Goal: Task Accomplishment & Management: Use online tool/utility

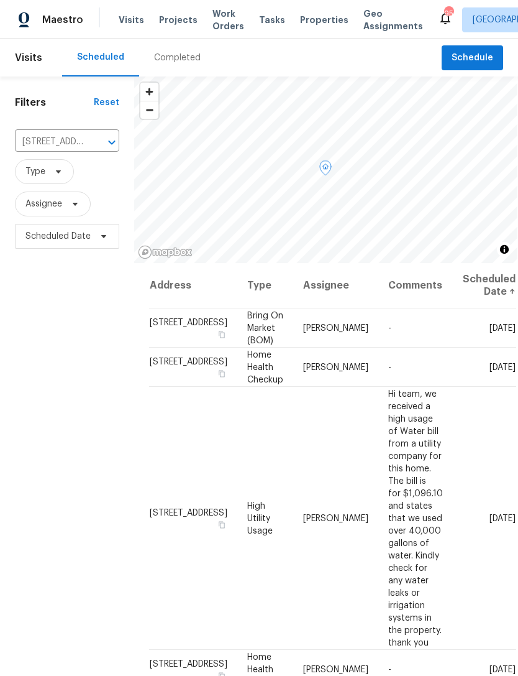
click at [0, 0] on icon at bounding box center [0, 0] width 0 height 0
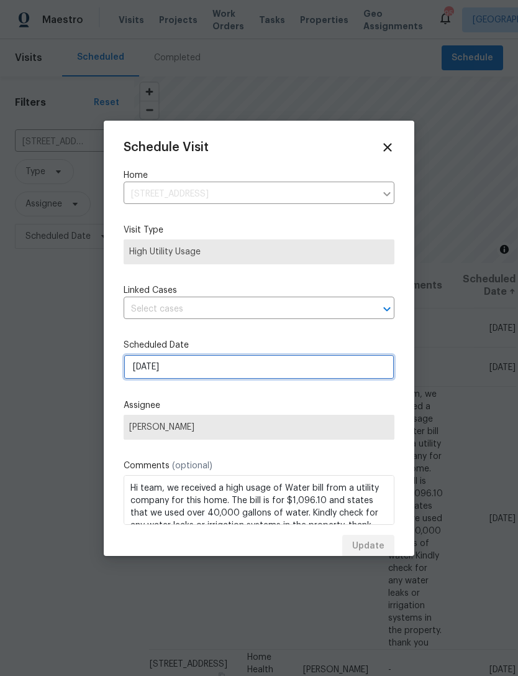
click at [233, 371] on input "9/3/2025" at bounding box center [259, 366] width 271 height 25
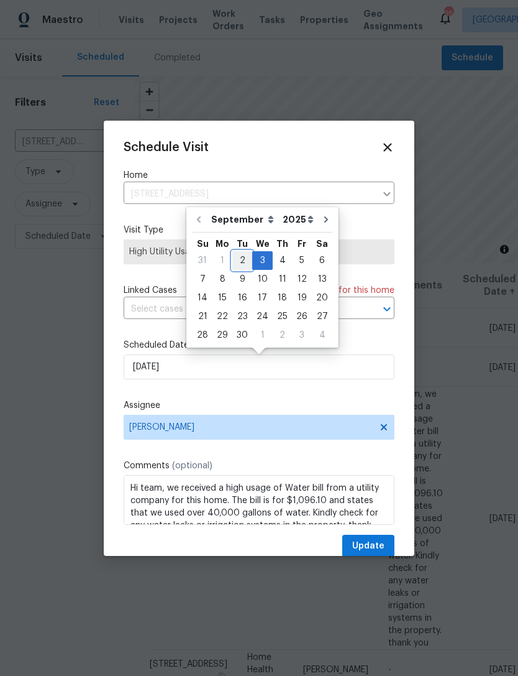
click at [235, 260] on div "2" at bounding box center [243, 260] width 20 height 17
type input "[DATE]"
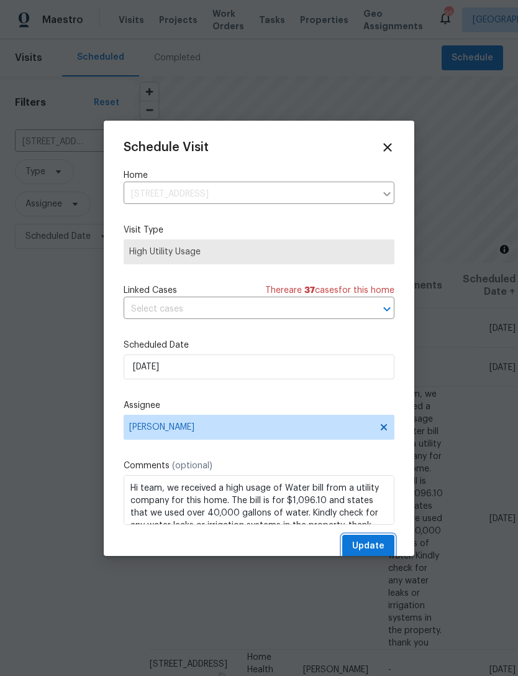
click at [361, 551] on span "Update" at bounding box center [368, 546] width 32 height 16
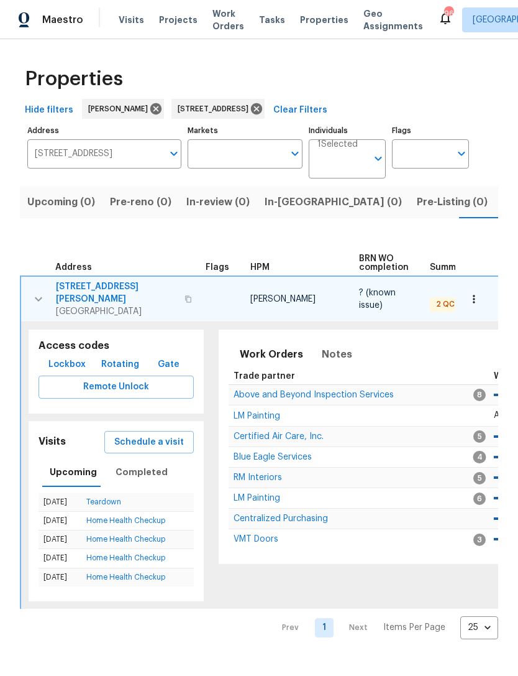
scroll to position [0, 249]
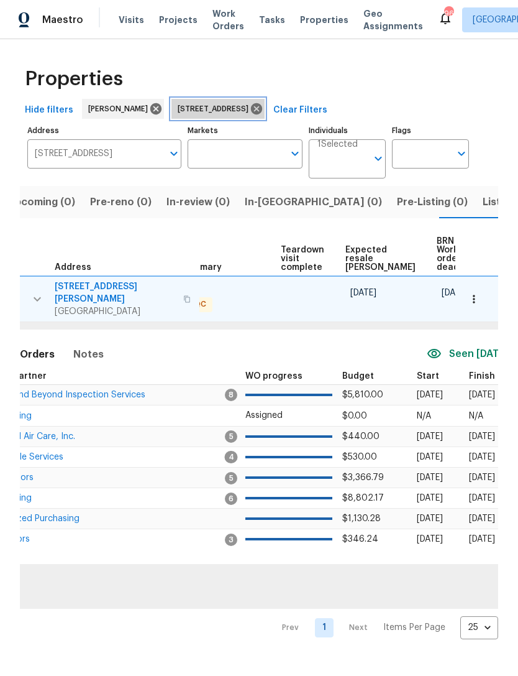
click at [264, 110] on icon at bounding box center [257, 109] width 14 height 14
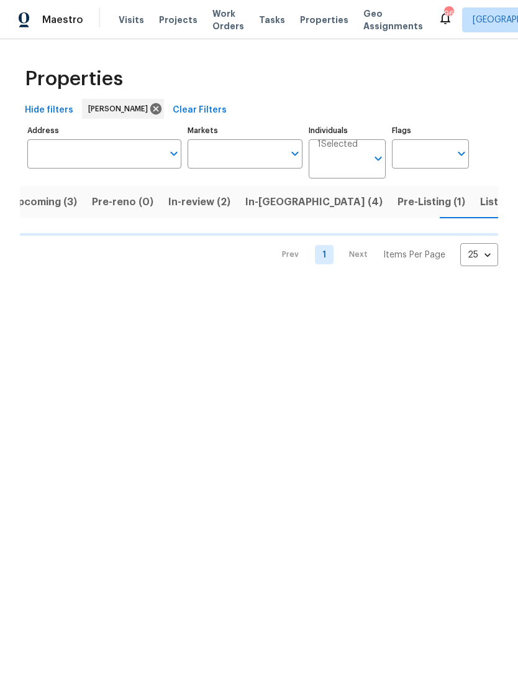
scroll to position [0, 20]
click at [62, 204] on span "Upcoming (3)" at bounding box center [40, 201] width 67 height 17
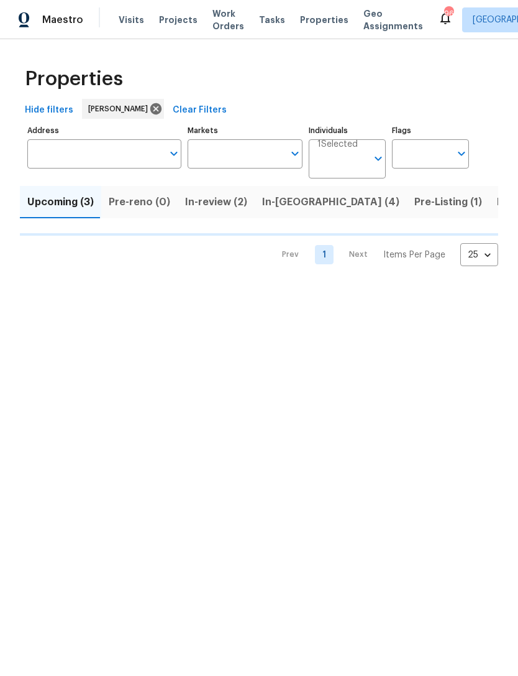
click at [63, 210] on span "Upcoming (3)" at bounding box center [60, 201] width 67 height 17
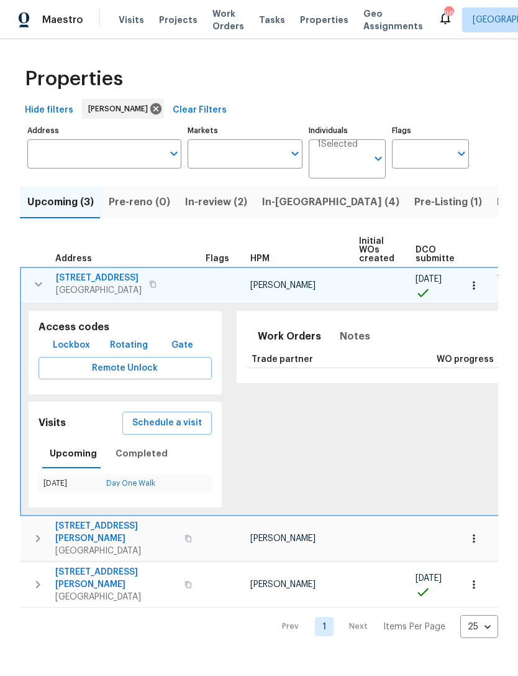
click at [32, 280] on icon "button" at bounding box center [38, 284] width 15 height 15
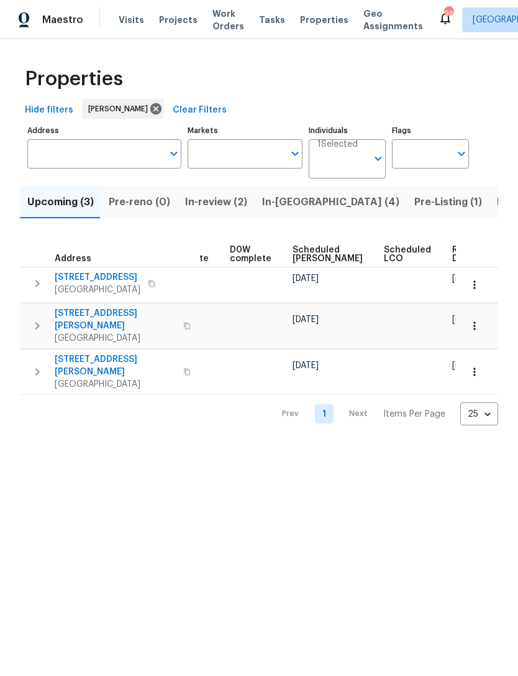
scroll to position [0, 313]
click at [99, 145] on input "Address" at bounding box center [95, 153] width 136 height 29
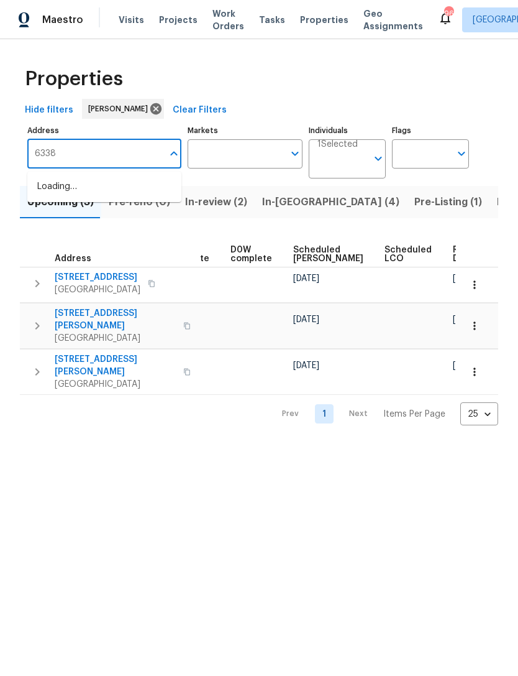
type input "6338"
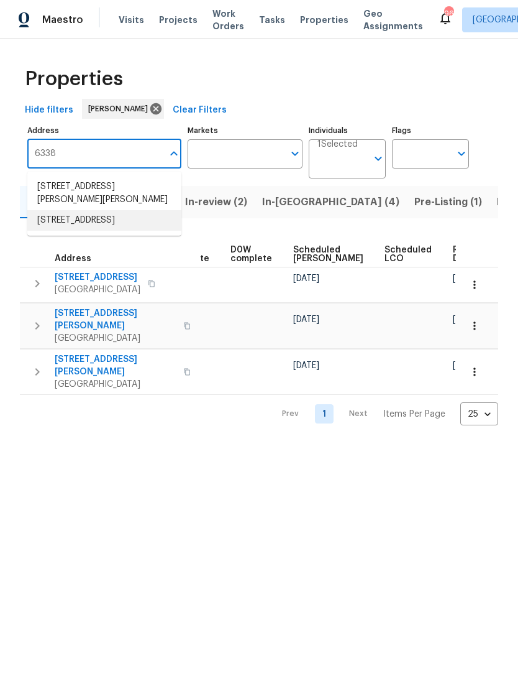
click at [122, 226] on li "6338 Hickory Lane Cir Union City GA 30291" at bounding box center [104, 220] width 154 height 21
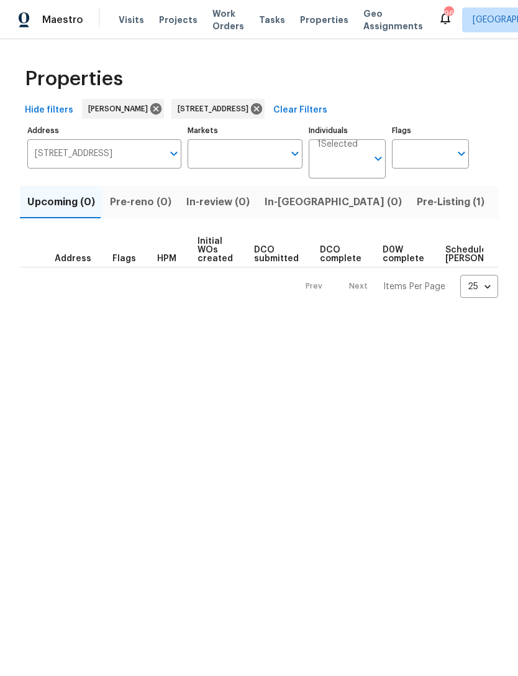
click at [417, 200] on span "Pre-Listing (1)" at bounding box center [451, 201] width 68 height 17
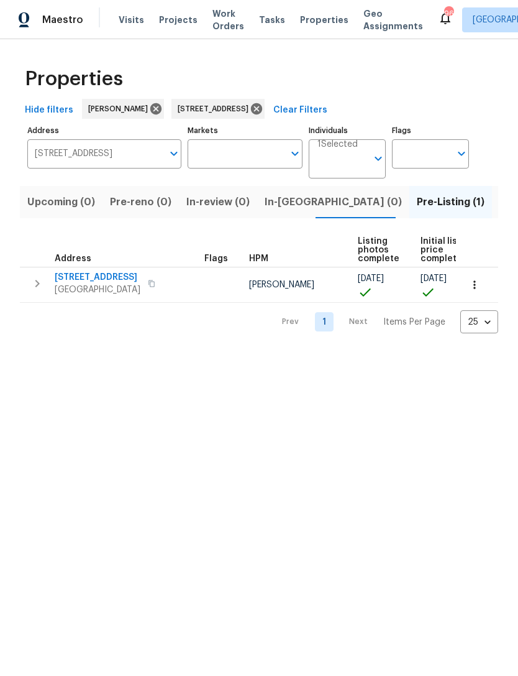
click at [32, 288] on icon "button" at bounding box center [37, 283] width 15 height 15
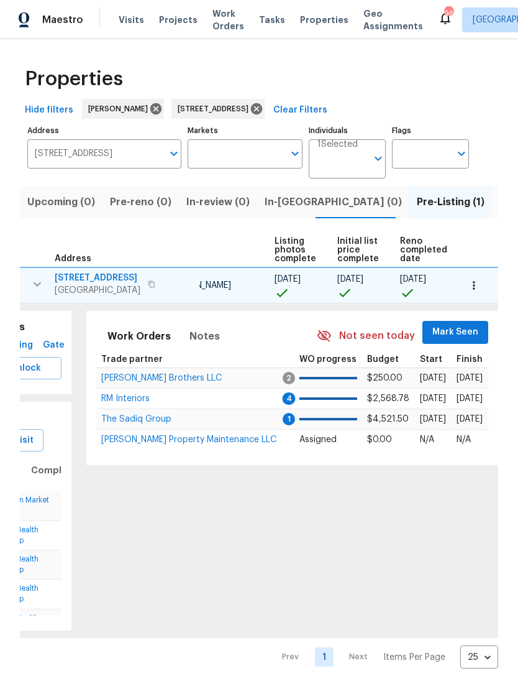
scroll to position [0, 84]
click at [449, 329] on span "Mark Seen" at bounding box center [456, 333] width 46 height 16
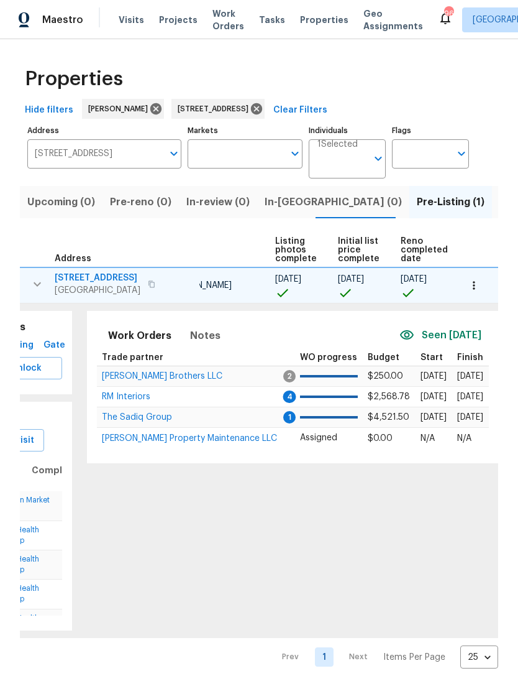
click at [165, 380] on span "[PERSON_NAME] Brothers LLC" at bounding box center [162, 376] width 121 height 9
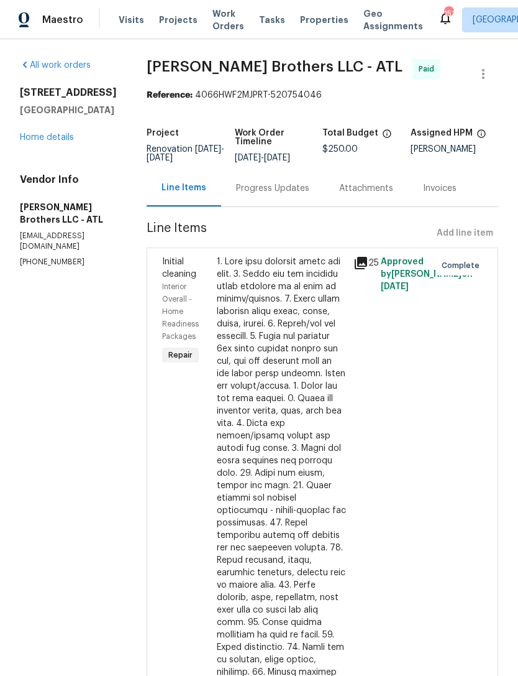
click at [41, 140] on link "Home details" at bounding box center [47, 137] width 54 height 9
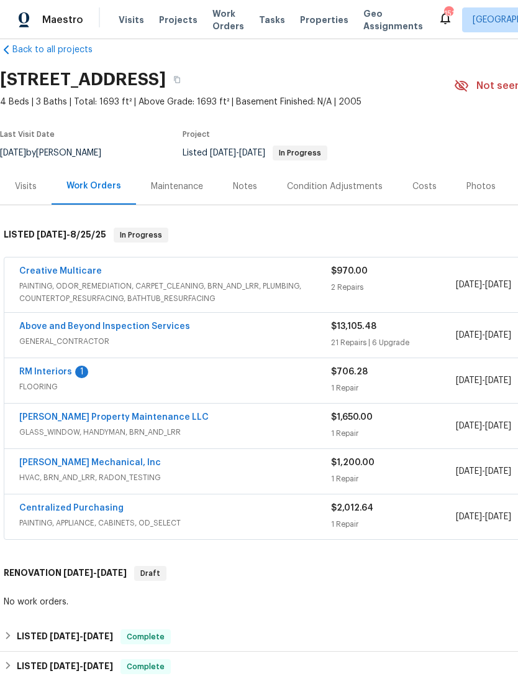
scroll to position [21, 0]
click at [58, 374] on link "RM Interiors" at bounding box center [45, 371] width 53 height 9
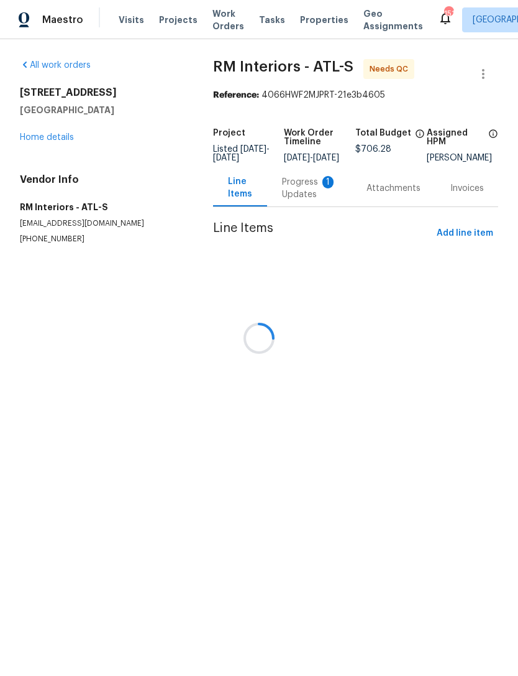
click at [313, 196] on div at bounding box center [259, 338] width 518 height 676
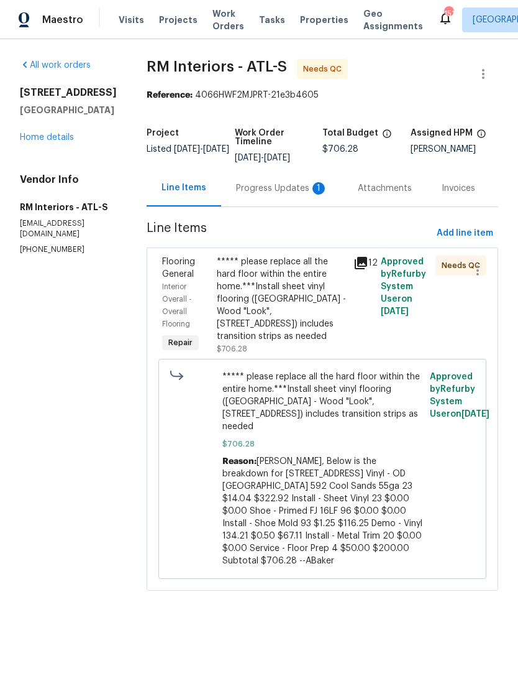
click at [276, 195] on div "Progress Updates 1" at bounding box center [282, 188] width 92 height 12
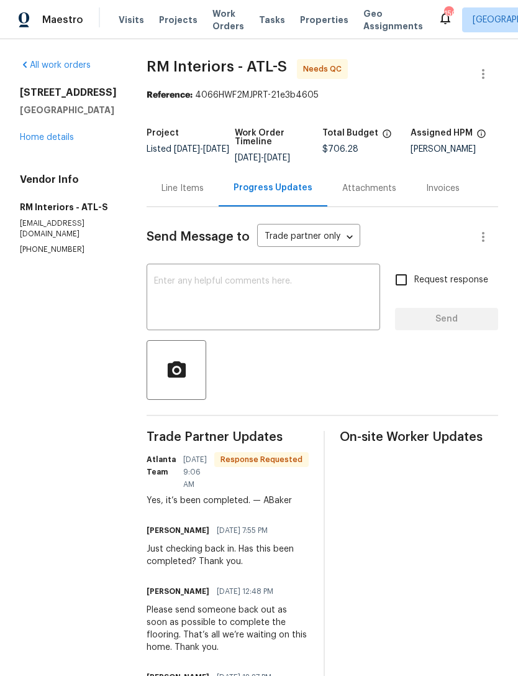
click at [269, 274] on div "x ​" at bounding box center [264, 298] width 234 height 63
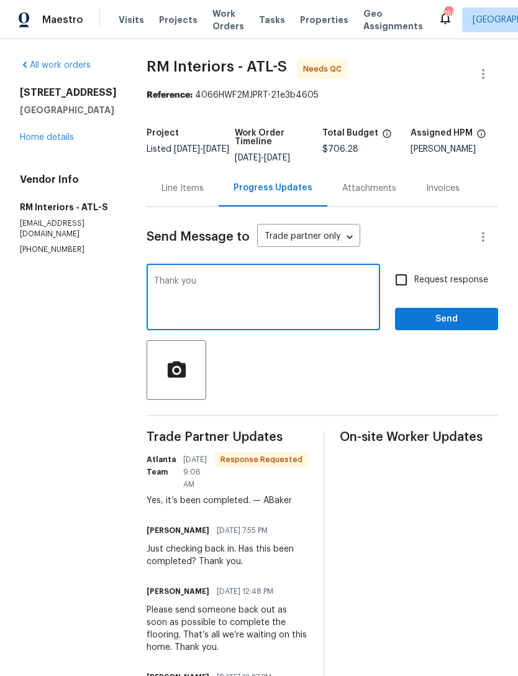
type textarea "Thank you"
click at [442, 318] on span "Send" at bounding box center [446, 319] width 83 height 16
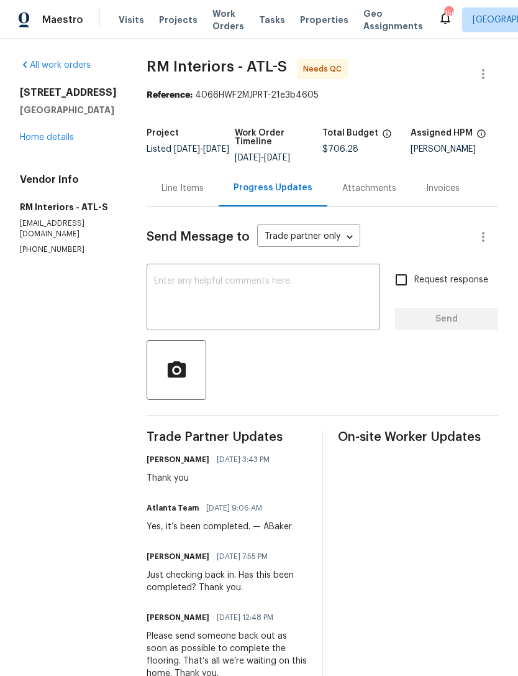
click at [58, 142] on link "Home details" at bounding box center [47, 137] width 54 height 9
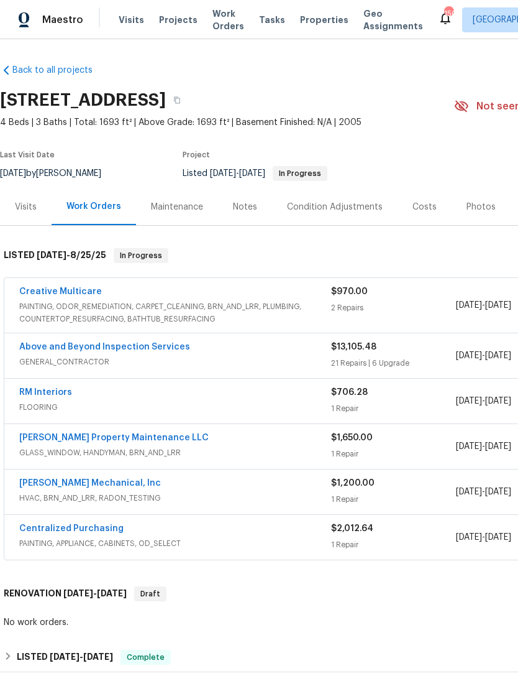
click at [51, 395] on link "RM Interiors" at bounding box center [45, 392] width 53 height 9
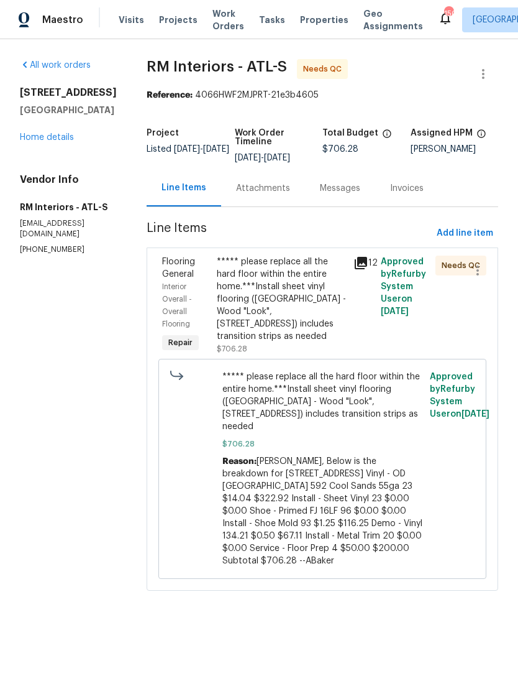
click at [285, 312] on div "***** please replace all the hard floor within the entire home.***Install sheet…" at bounding box center [281, 299] width 129 height 87
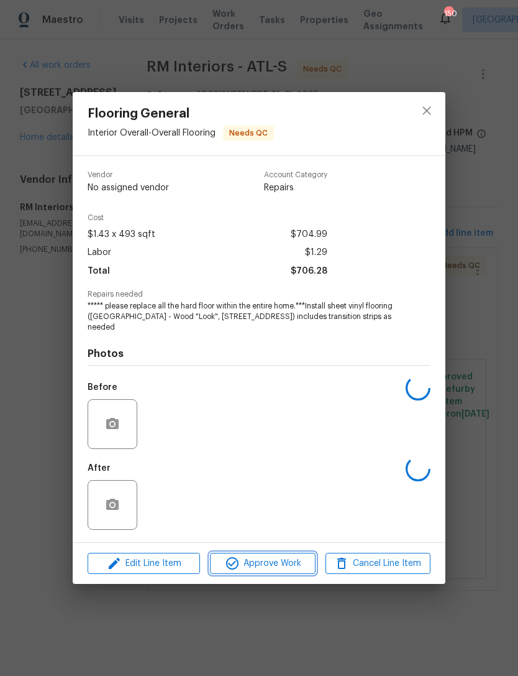
click at [272, 564] on span "Approve Work" at bounding box center [263, 564] width 98 height 16
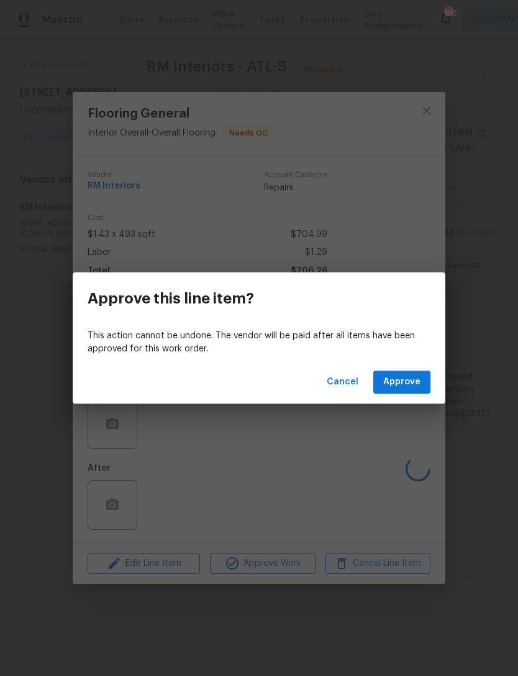
click at [406, 379] on span "Approve" at bounding box center [402, 382] width 37 height 16
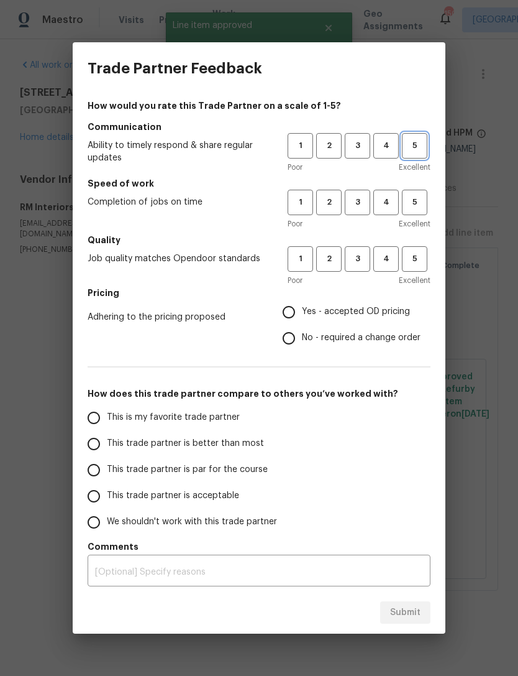
click at [412, 149] on span "5" at bounding box center [414, 146] width 23 height 14
click at [418, 205] on span "5" at bounding box center [414, 202] width 23 height 14
click at [416, 257] on span "5" at bounding box center [414, 259] width 23 height 14
click at [390, 134] on button "4" at bounding box center [386, 145] width 25 height 25
click at [395, 199] on span "4" at bounding box center [386, 202] width 23 height 14
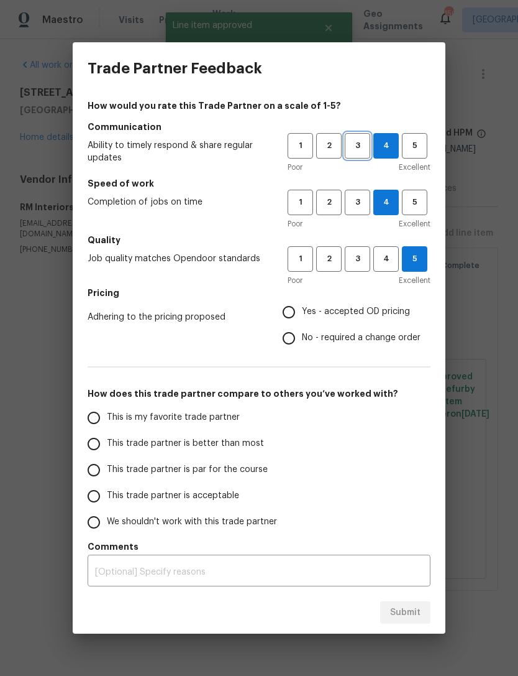
click at [366, 138] on button "3" at bounding box center [357, 145] width 25 height 25
click at [361, 195] on span "3" at bounding box center [357, 202] width 23 height 14
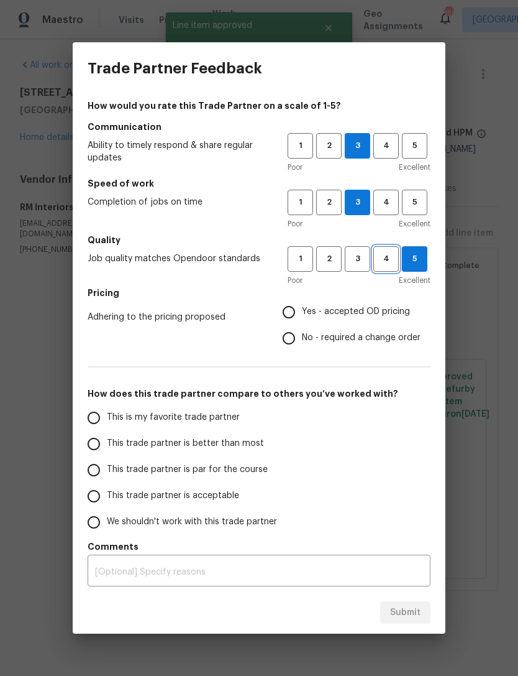
click at [374, 247] on button "4" at bounding box center [386, 258] width 25 height 25
click at [361, 257] on span "3" at bounding box center [357, 259] width 23 height 14
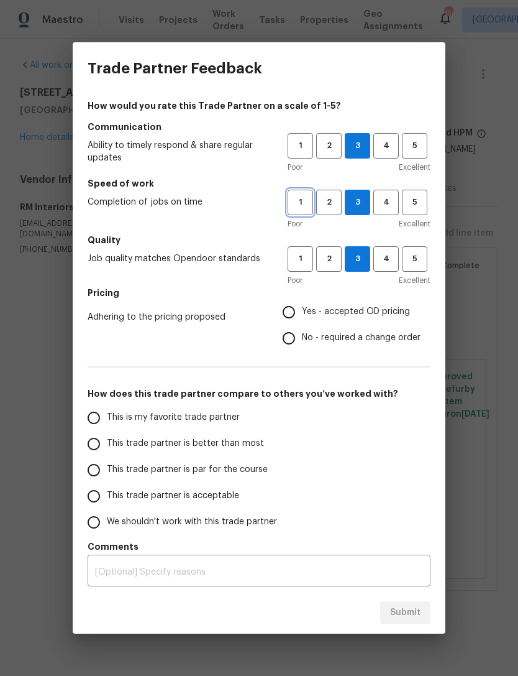
click at [308, 201] on span "1" at bounding box center [300, 202] width 23 height 14
click at [290, 305] on input "Yes - accepted OD pricing" at bounding box center [289, 312] width 26 height 26
radio input "true"
click at [97, 445] on input "This trade partner is better than most" at bounding box center [94, 444] width 26 height 26
click at [165, 574] on textarea at bounding box center [259, 572] width 328 height 9
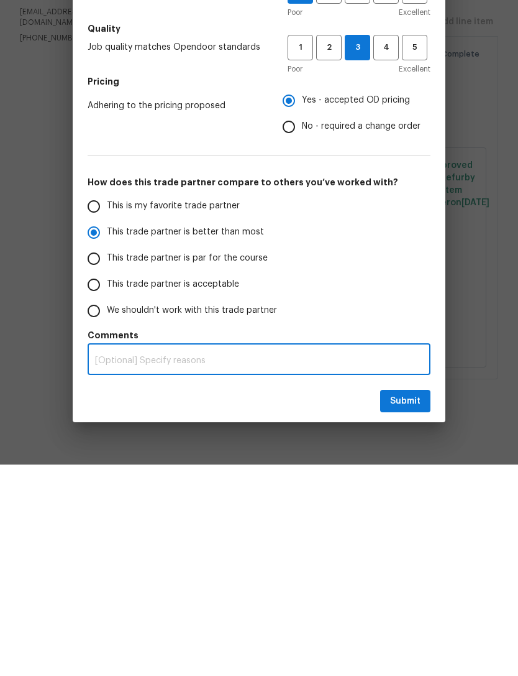
radio input "true"
type textarea "C"
radio input "false"
type textarea "Con"
radio input "false"
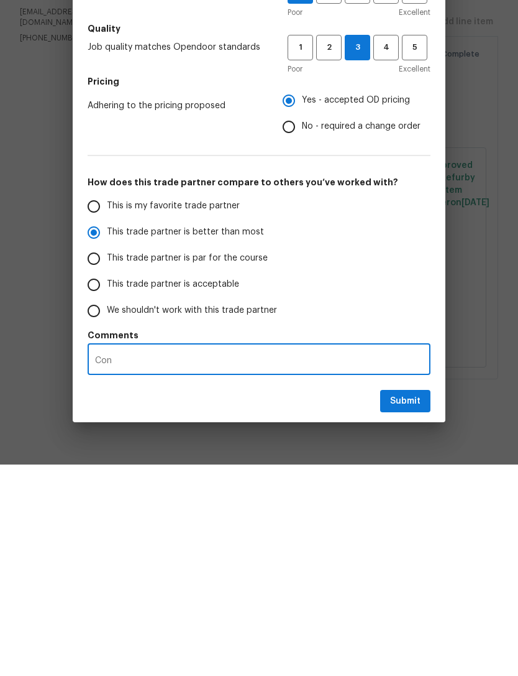
type textarea "Contr"
radio input "false"
type textarea "Contrac"
radio input "false"
type textarea "Contract"
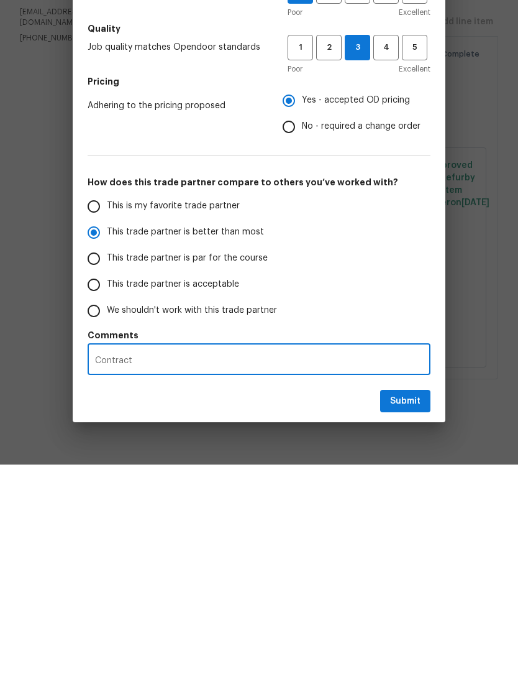
radio input "false"
type textarea "Contractor did not"
radio input "false"
type textarea "Contractor did not complete"
radio input "false"
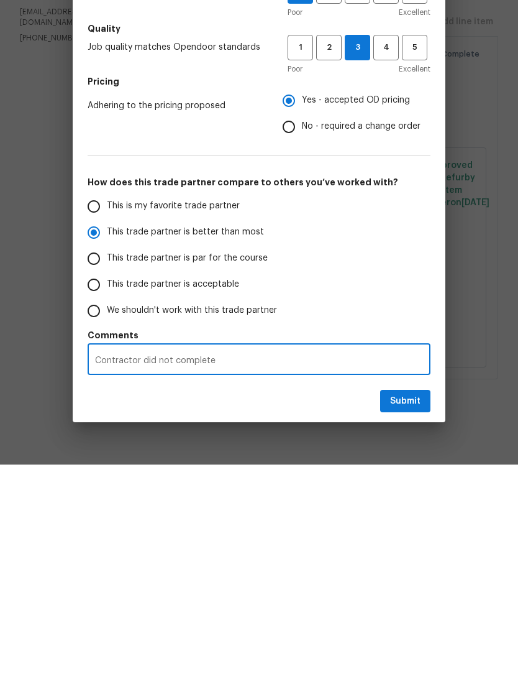
type textarea "Contractor did not complete the"
radio input "false"
type textarea "Contractor did not complete the job on"
radio input "false"
type textarea "Contractor did not complete the job on time"
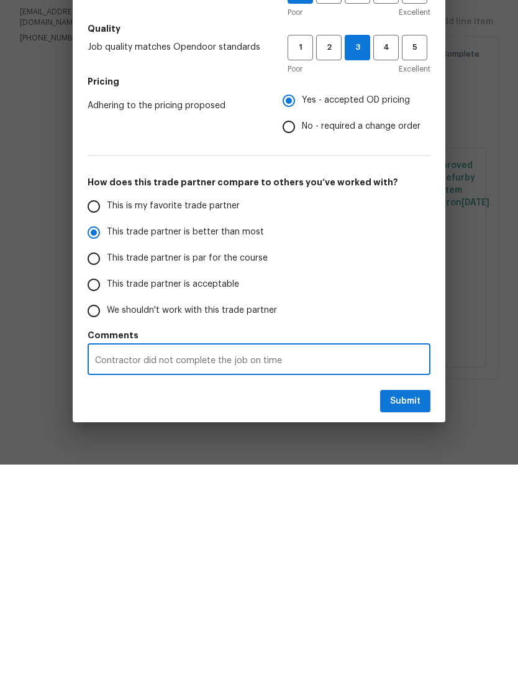
radio input "false"
type textarea "Contractor did not complete the job on time. They also"
radio input "false"
type textarea "Contractor did not complete the job on time. They also missed"
radio input "false"
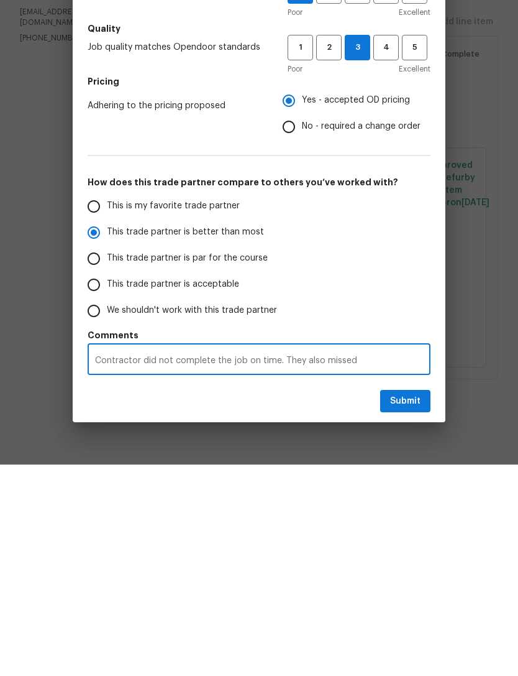
type textarea "Contractor did not complete the job on time. They also missed their second"
radio input "false"
type textarea "Contractor did not complete the job on time. They also missed their second date."
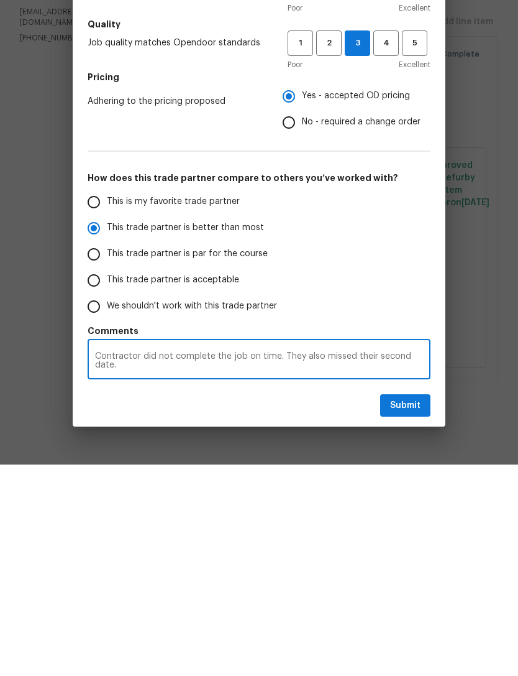
radio input "false"
type textarea "Contractor did not complete the job on time. They also missed their second date…"
radio input "false"
type textarea "Contractor did not complete the job on time. They also missed their second date…"
radio input "false"
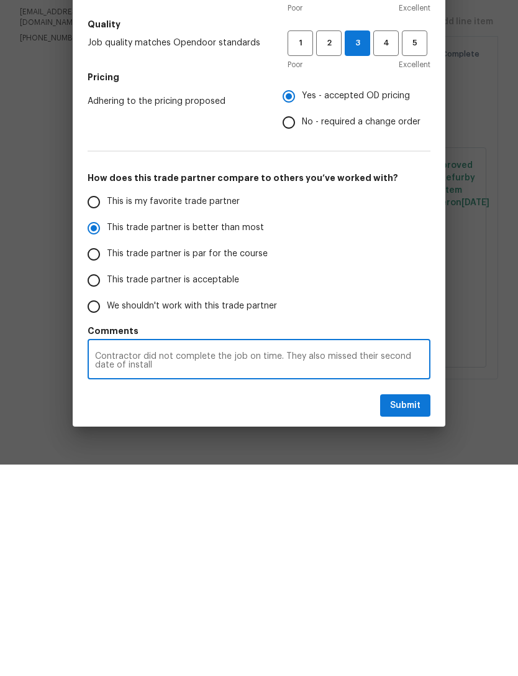
type textarea "Contractor did not complete the job on time. They also missed their second date…"
radio input "false"
type textarea "Contractor did not complete the job on time. They also missed their second date…"
click at [85, 357] on div "How would you rate this Trade Partner on a scale of 1-5? Communication Ability …" at bounding box center [259, 342] width 373 height 505
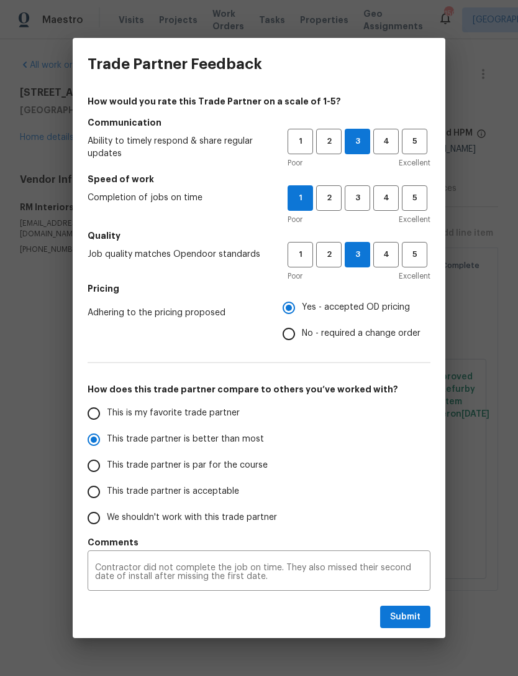
click at [95, 566] on textarea "Contractor did not complete the job on time. They also missed their second date…" at bounding box center [259, 571] width 328 height 17
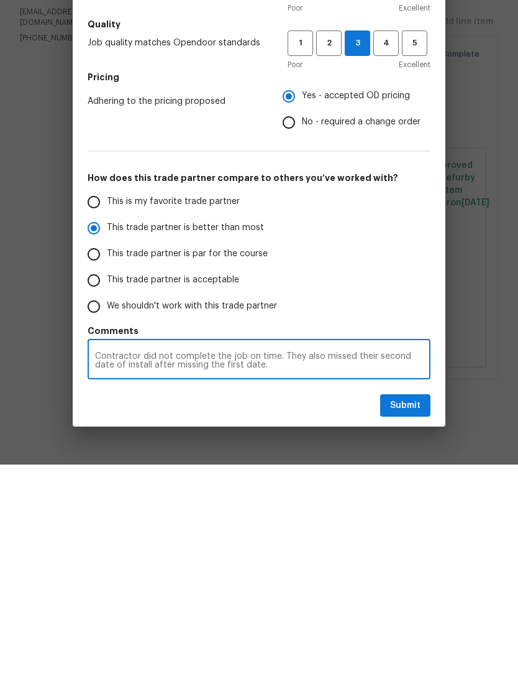
radio input "false"
type textarea "FContractor did not complete the job on time. They also missed their second dat…"
radio input "false"
type textarea "FlContractor did not complete the job on time. They also missed their second da…"
radio input "false"
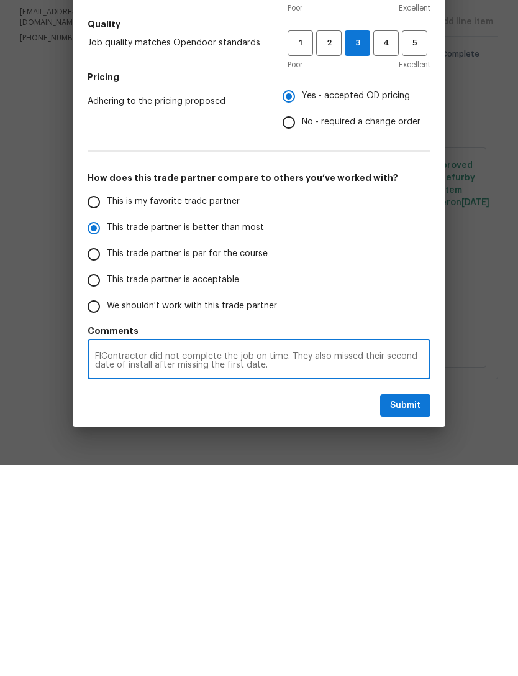
type textarea "FloContractor did not complete the job on time. They also missed their second d…"
radio input "false"
type textarea "FlooContractor did not complete the job on time. They also missed their second …"
radio input "false"
type textarea "FloorContractor did not complete the job on time. They also missed their second…"
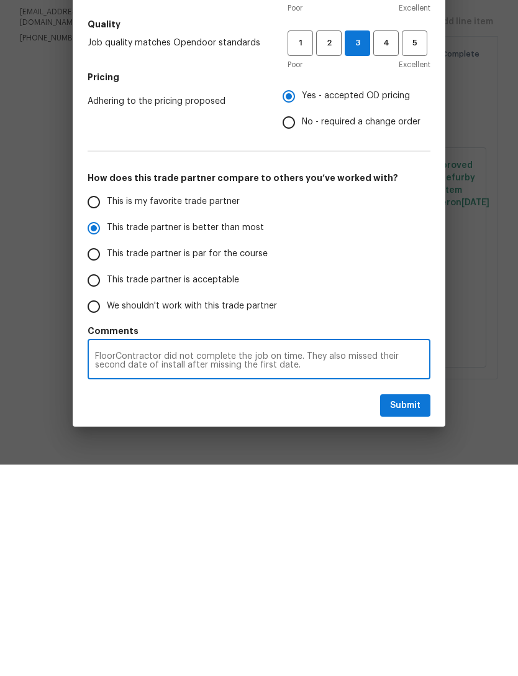
radio input "false"
type textarea "FlooringContractor did not complete the job on time. They also missed their sec…"
radio input "false"
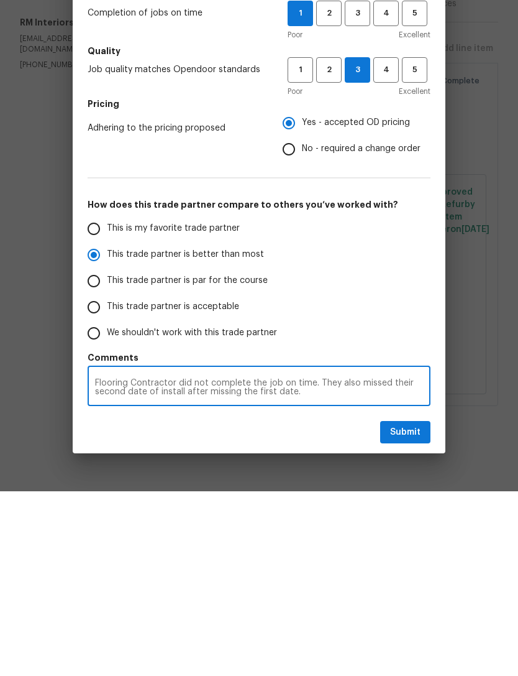
type textarea "Flooring Contractor did not complete the job on time. They also missed their se…"
click at [406, 609] on span "Submit" at bounding box center [405, 617] width 30 height 16
radio input "false"
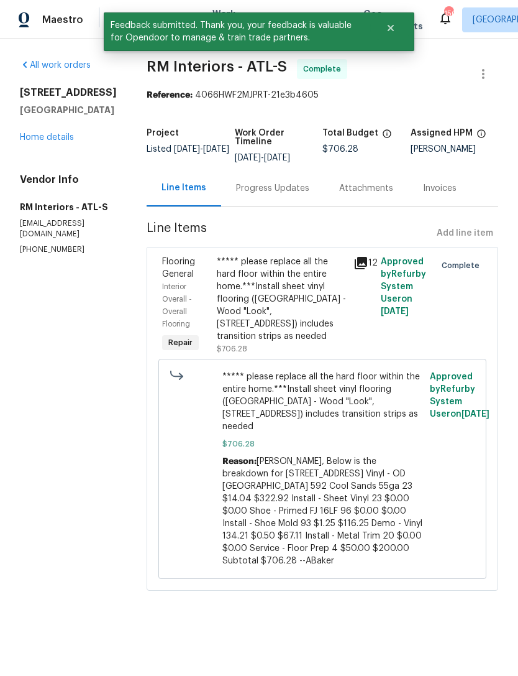
click at [64, 142] on link "Home details" at bounding box center [47, 137] width 54 height 9
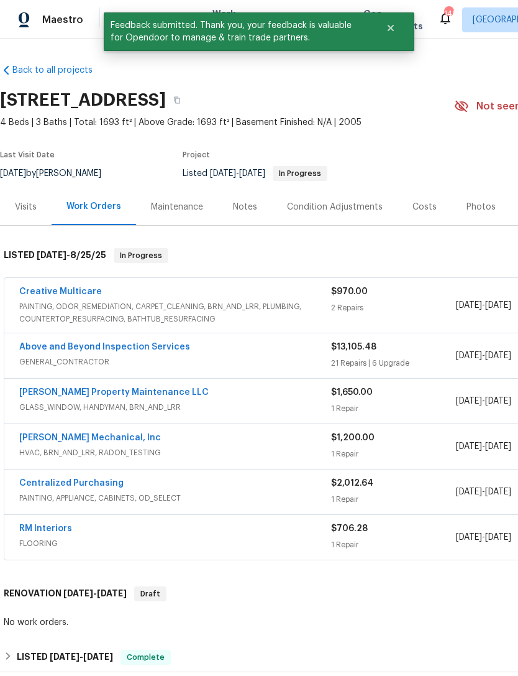
click at [79, 295] on link "Creative Multicare" at bounding box center [60, 291] width 83 height 9
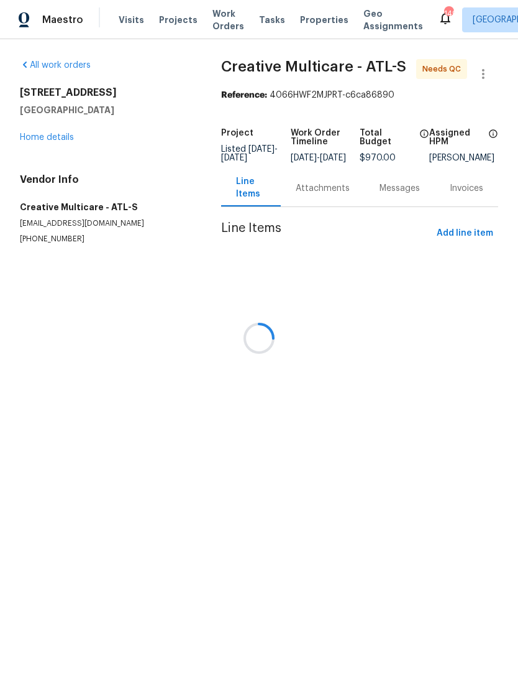
click at [299, 182] on div at bounding box center [259, 338] width 518 height 676
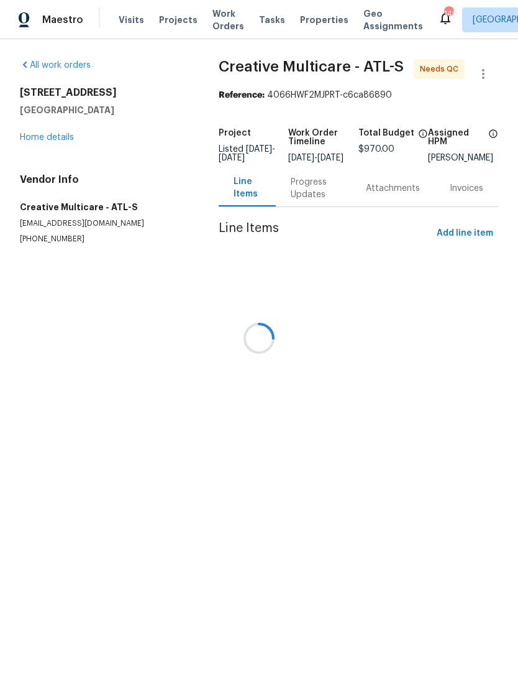
click at [326, 199] on div at bounding box center [259, 338] width 518 height 676
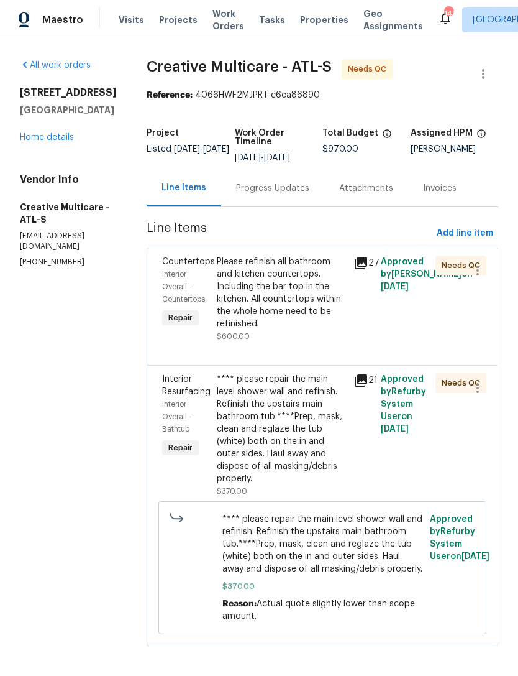
click at [309, 195] on div "Progress Updates" at bounding box center [272, 188] width 73 height 12
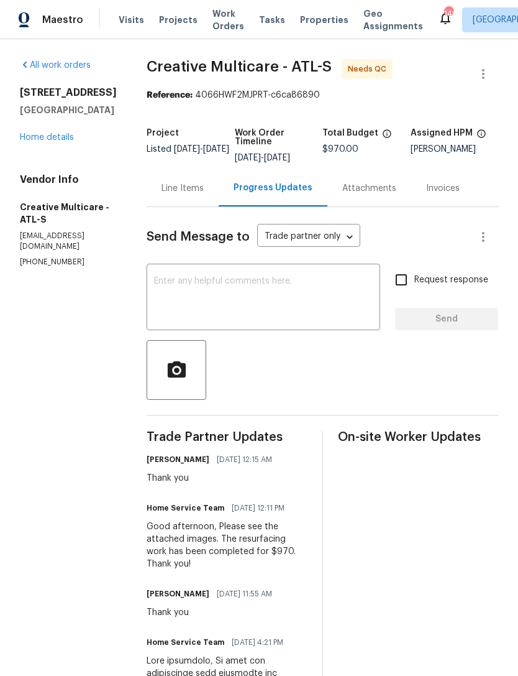
scroll to position [9, 0]
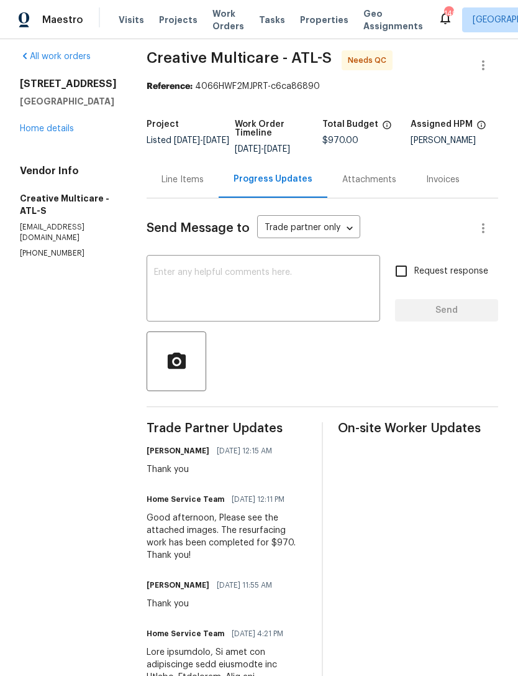
click at [60, 132] on link "Home details" at bounding box center [47, 128] width 54 height 9
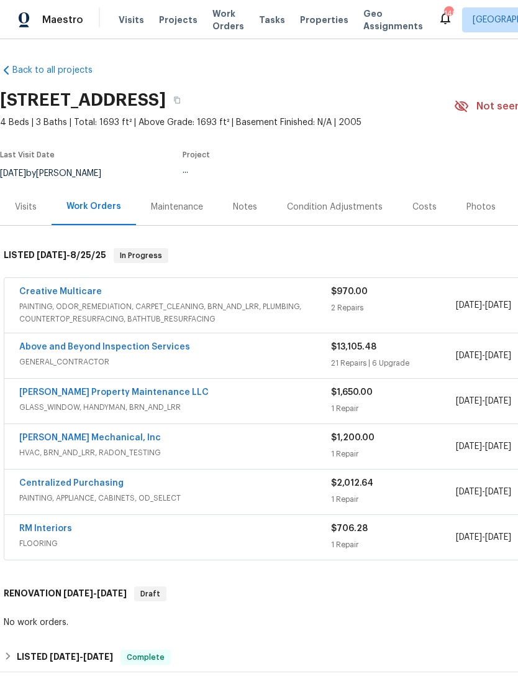
click at [81, 292] on link "Creative Multicare" at bounding box center [60, 291] width 83 height 9
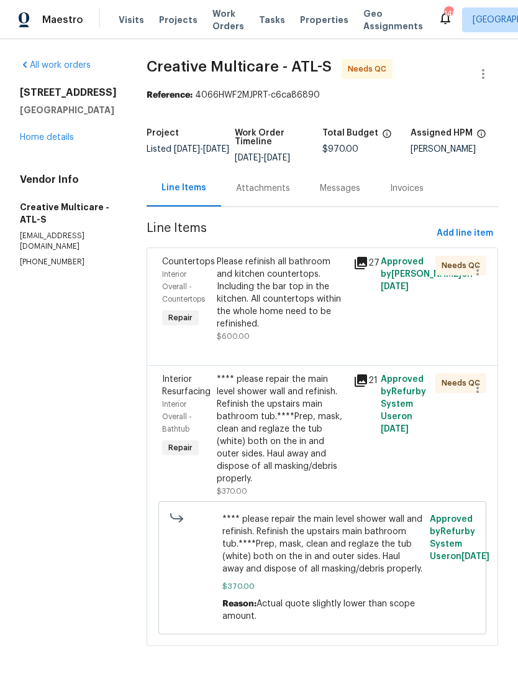
click at [310, 323] on div "Please refinish all bathroom and kitchen countertops. Including the bar top in …" at bounding box center [281, 293] width 129 height 75
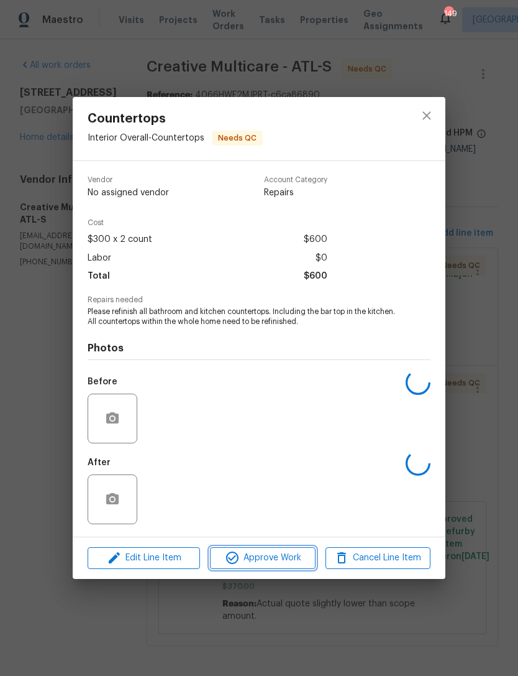
click at [266, 556] on span "Approve Work" at bounding box center [263, 558] width 98 height 16
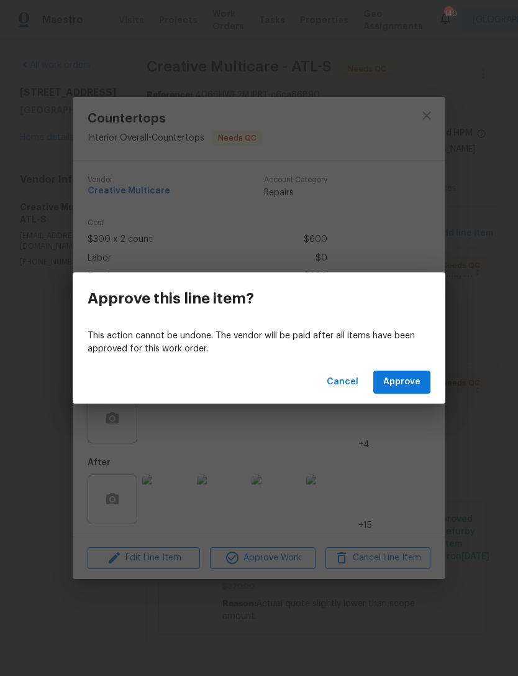
click at [399, 385] on span "Approve" at bounding box center [402, 382] width 37 height 16
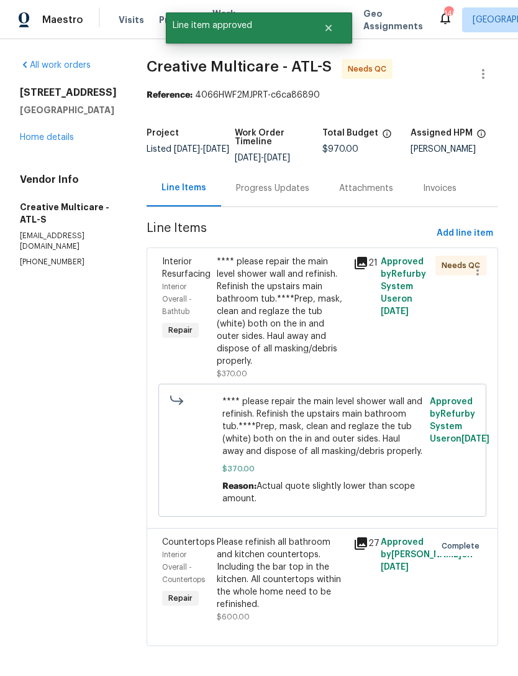
click at [303, 328] on div "**** please repair the main level shower wall and refinish. Refinish the upstai…" at bounding box center [281, 312] width 129 height 112
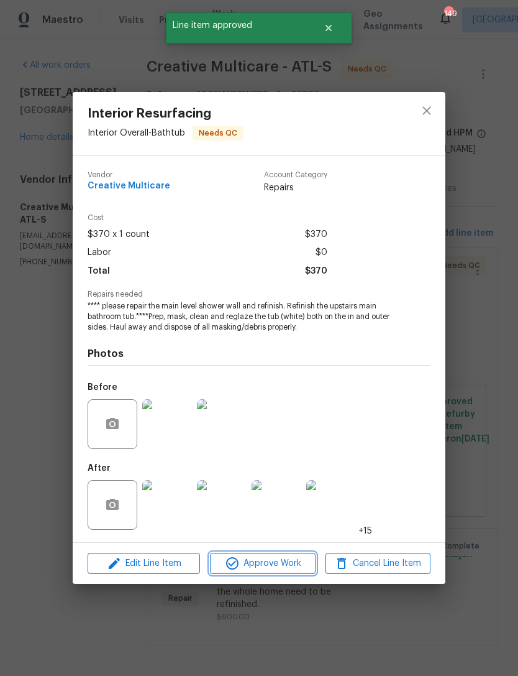
click at [273, 565] on span "Approve Work" at bounding box center [263, 564] width 98 height 16
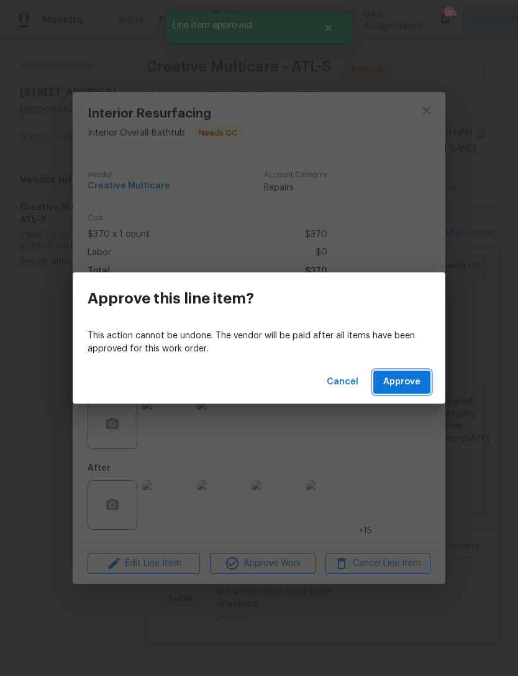
click at [410, 390] on button "Approve" at bounding box center [402, 382] width 57 height 23
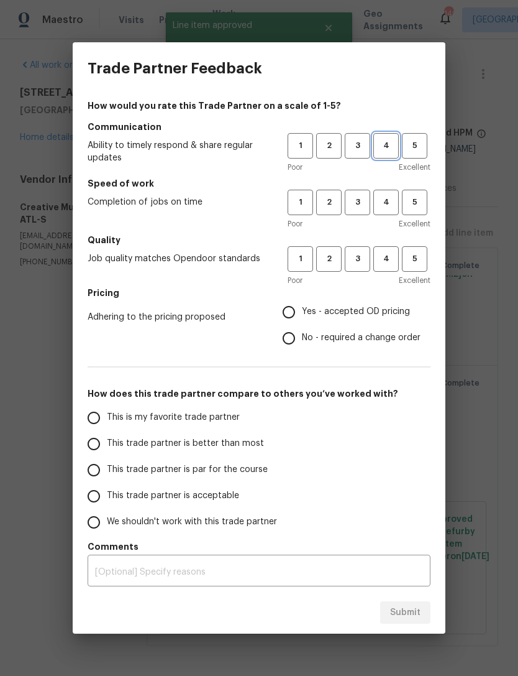
click at [387, 144] on span "4" at bounding box center [386, 146] width 23 height 14
click at [367, 207] on span "3" at bounding box center [357, 202] width 23 height 14
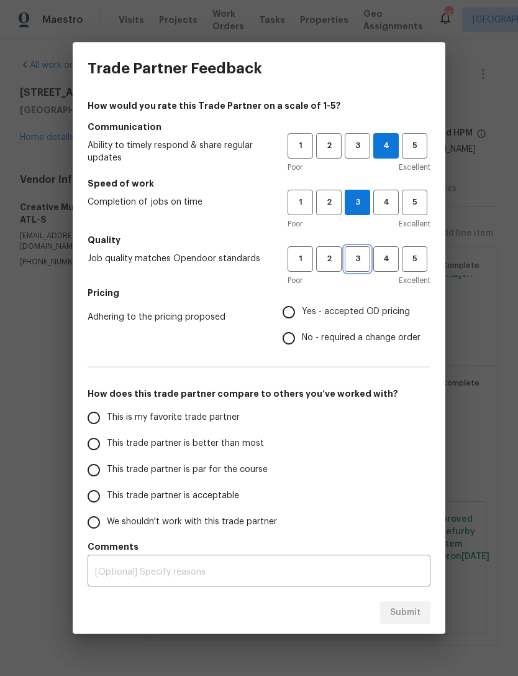
click at [361, 260] on span "3" at bounding box center [357, 259] width 23 height 14
click at [98, 424] on input "This is my favorite trade partner" at bounding box center [94, 418] width 26 height 26
radio input "true"
click at [210, 574] on textarea at bounding box center [259, 572] width 328 height 9
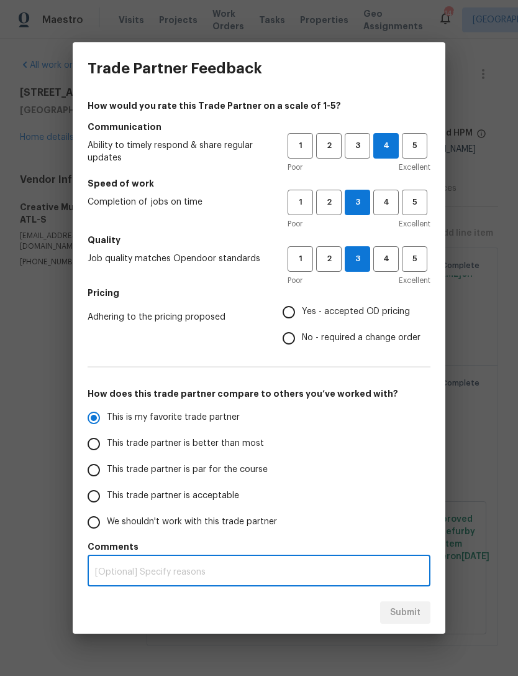
scroll to position [40, 0]
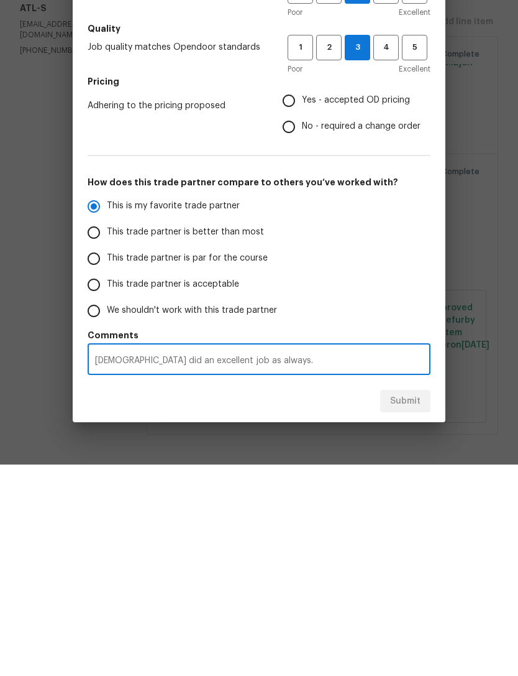
type textarea "[DEMOGRAPHIC_DATA] did an excellent job as always."
click at [407, 591] on div "Submit" at bounding box center [259, 612] width 373 height 43
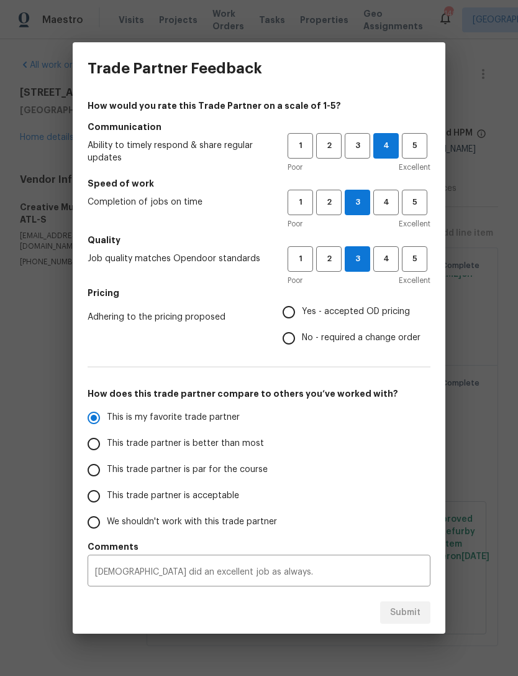
click at [300, 308] on input "Yes - accepted OD pricing" at bounding box center [289, 312] width 26 height 26
click at [403, 611] on span "Submit" at bounding box center [405, 613] width 30 height 16
radio input "false"
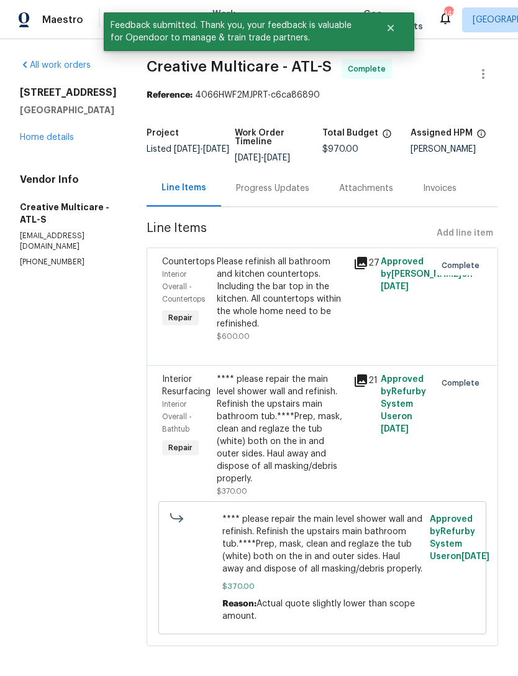
click at [68, 133] on link "Home details" at bounding box center [47, 137] width 54 height 9
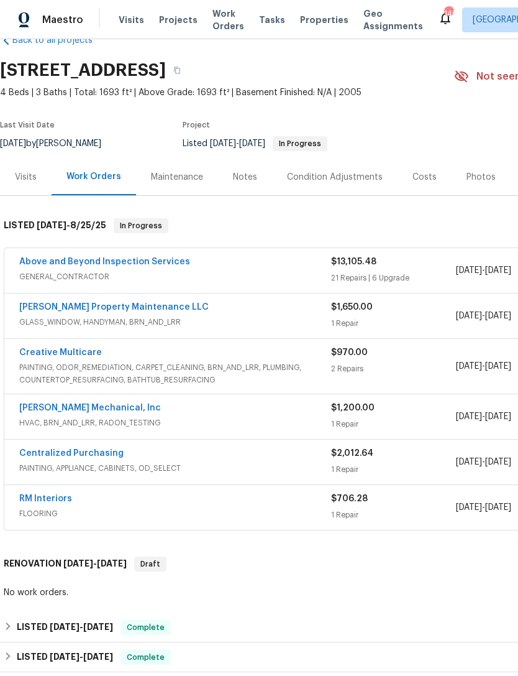
scroll to position [30, 0]
click at [145, 257] on link "Above and Beyond Inspection Services" at bounding box center [104, 261] width 171 height 9
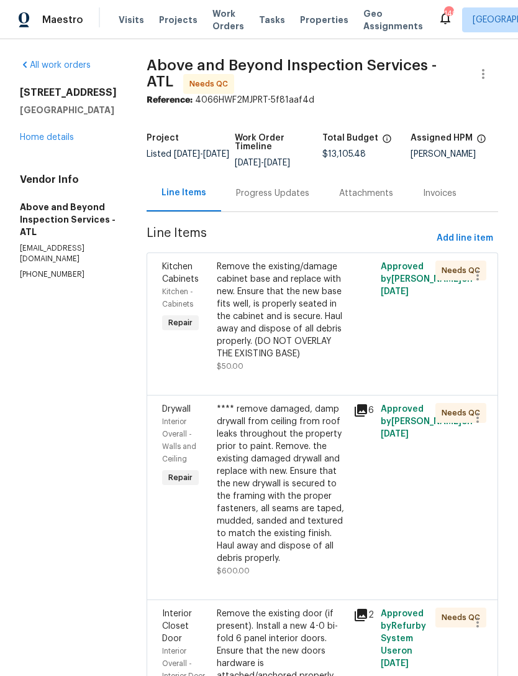
click at [318, 372] on div "Remove the existing/damage cabinet base and replace with new. Ensure that the n…" at bounding box center [281, 316] width 129 height 112
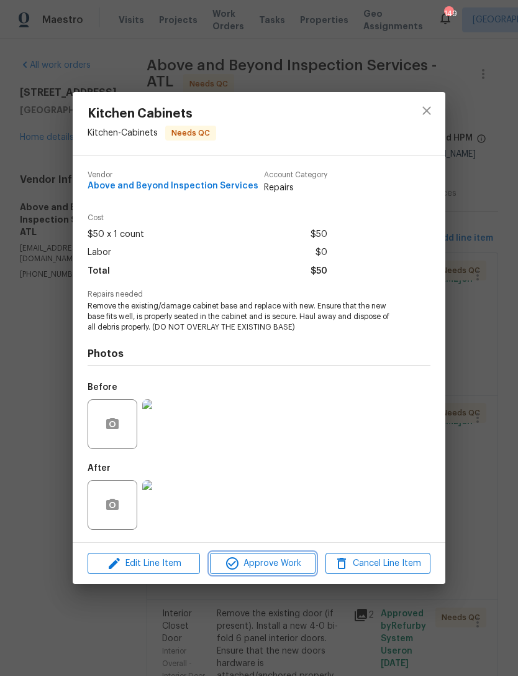
click at [272, 566] on span "Approve Work" at bounding box center [263, 564] width 98 height 16
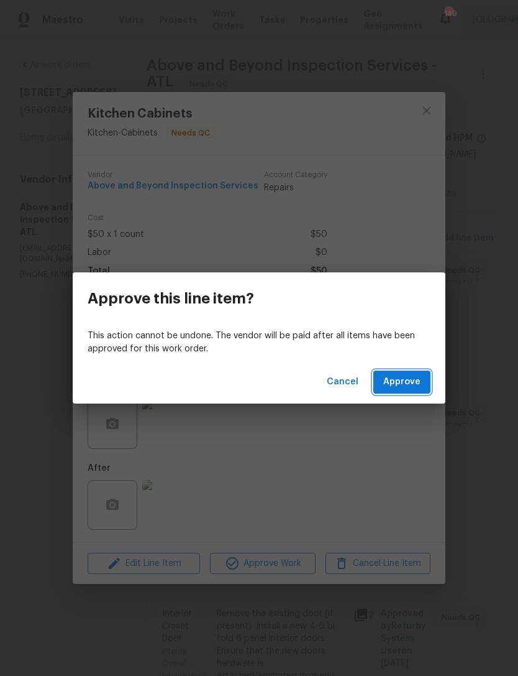
click at [413, 382] on span "Approve" at bounding box center [402, 382] width 37 height 16
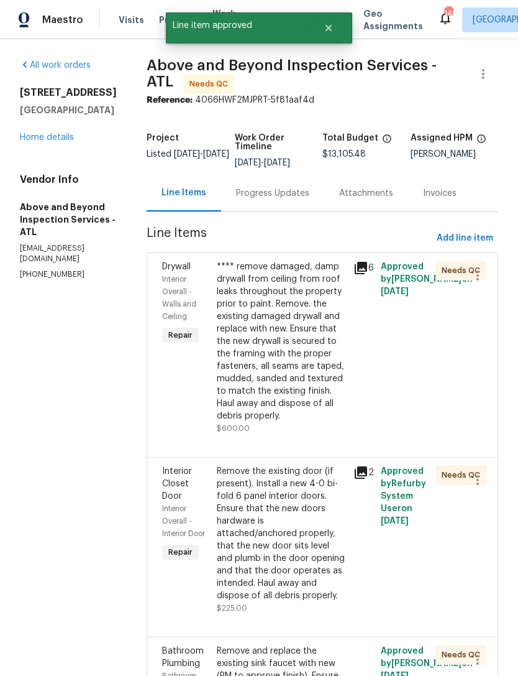
click at [318, 407] on div "**** remove damaged, damp drywall from ceiling from roof leaks throughout the p…" at bounding box center [281, 341] width 129 height 162
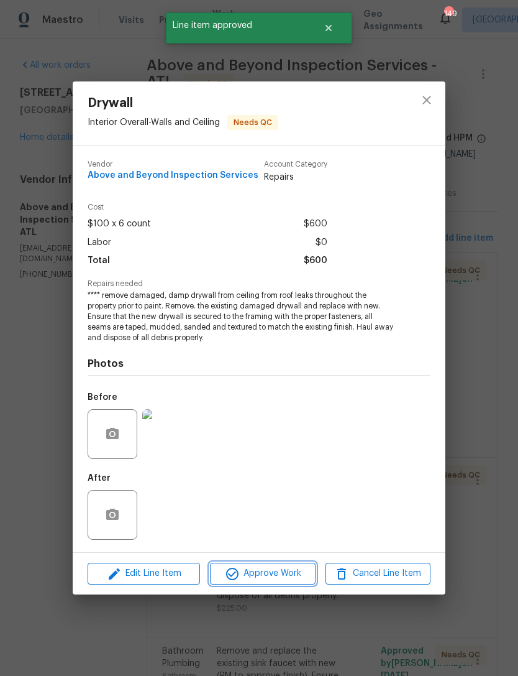
click at [282, 576] on span "Approve Work" at bounding box center [263, 574] width 98 height 16
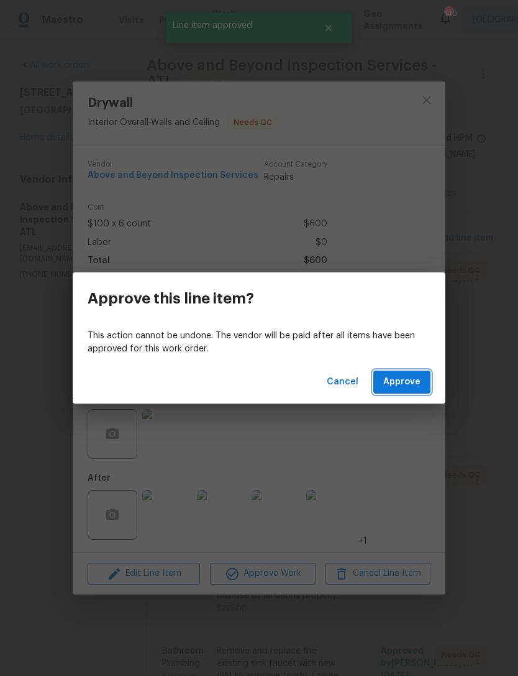
click at [405, 388] on span "Approve" at bounding box center [402, 382] width 37 height 16
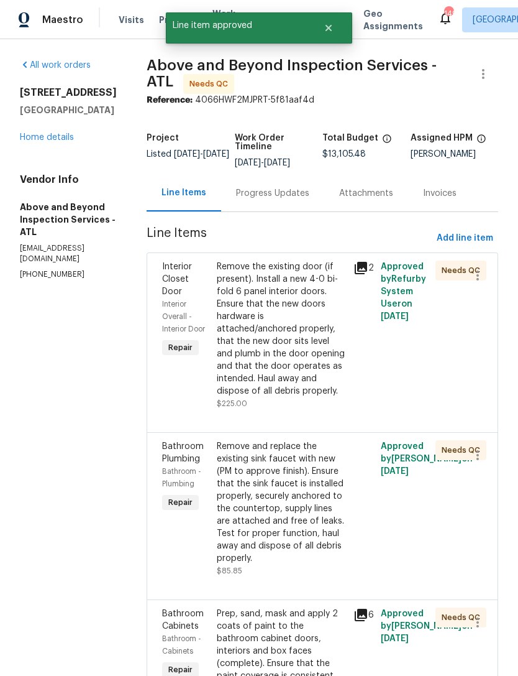
click at [306, 370] on div "Remove the existing door (if present). Install a new 4-0 bi-fold 6 panel interi…" at bounding box center [281, 328] width 129 height 137
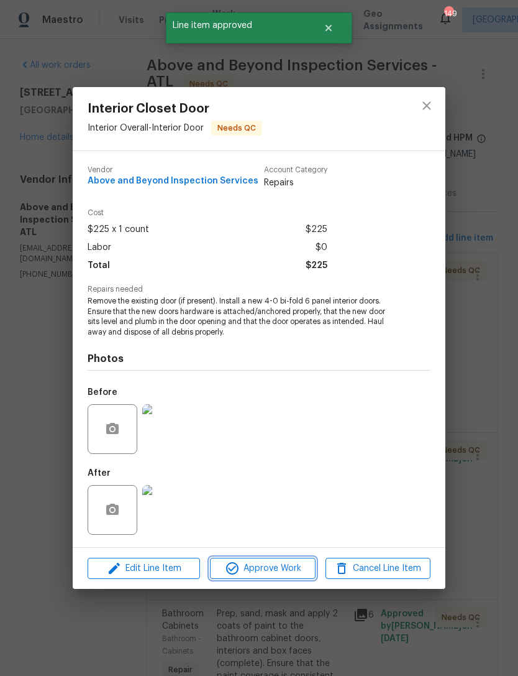
click at [265, 563] on span "Approve Work" at bounding box center [263, 569] width 98 height 16
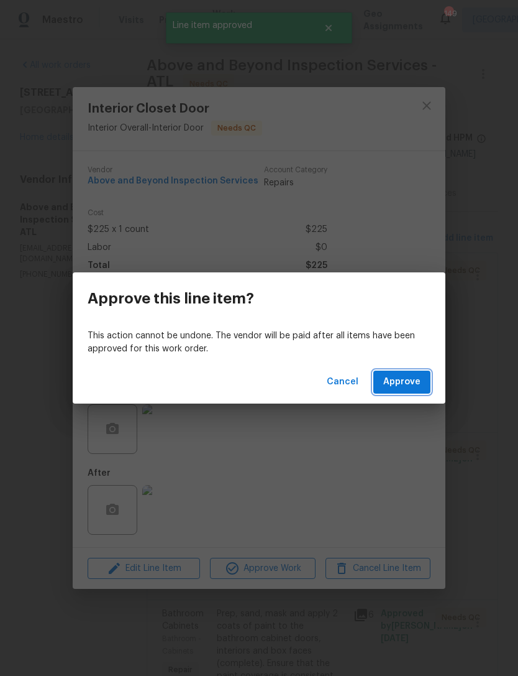
click at [399, 385] on span "Approve" at bounding box center [402, 382] width 37 height 16
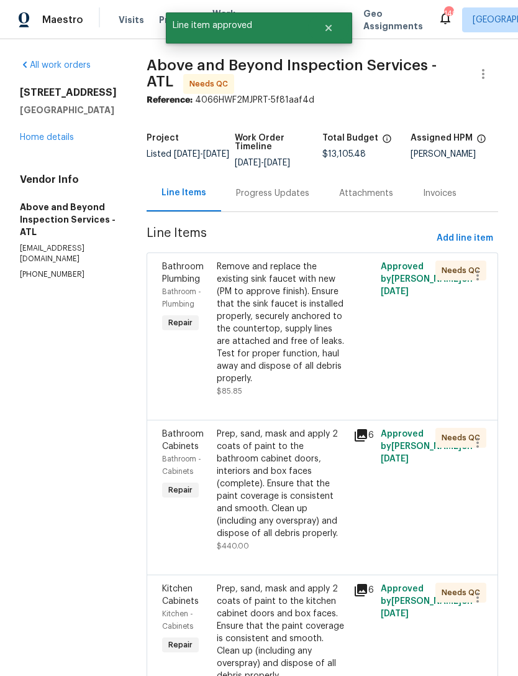
click at [324, 385] on div "Remove and replace the existing sink faucet with new (PM to approve finish). En…" at bounding box center [281, 322] width 129 height 124
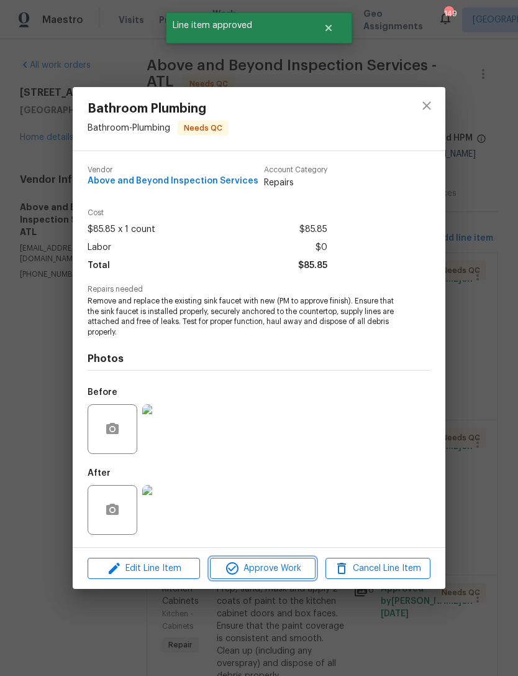
click at [278, 561] on button "Approve Work" at bounding box center [262, 569] width 105 height 22
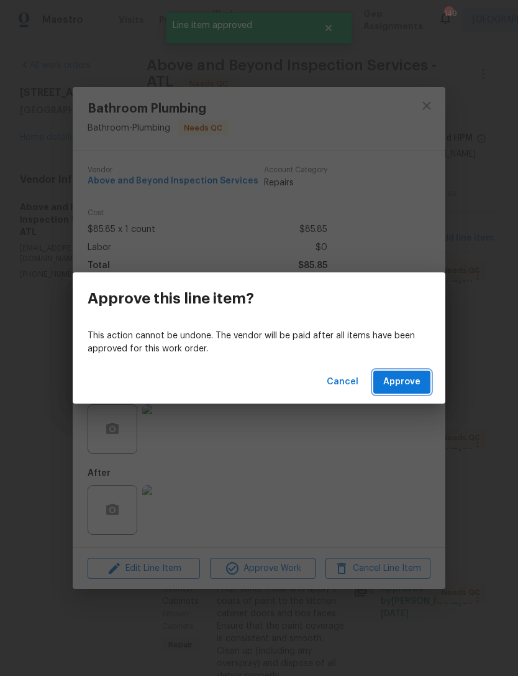
click at [423, 382] on button "Approve" at bounding box center [402, 382] width 57 height 23
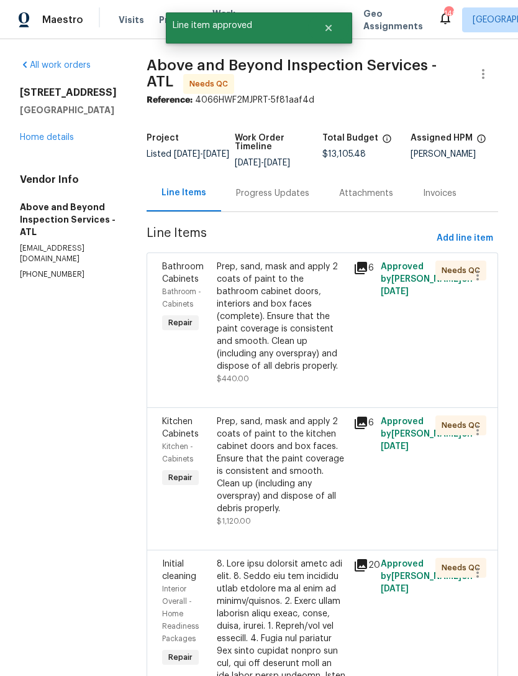
click at [311, 372] on div "Prep, sand, mask and apply 2 coats of paint to the bathroom cabinet doors, inte…" at bounding box center [281, 316] width 129 height 112
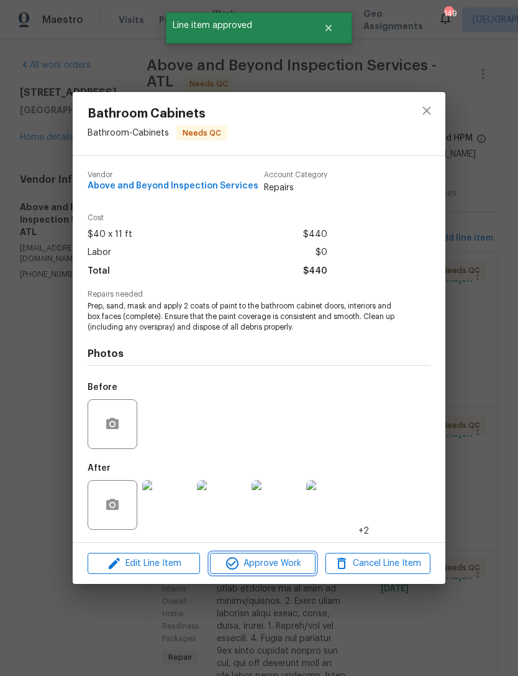
click at [267, 563] on span "Approve Work" at bounding box center [263, 564] width 98 height 16
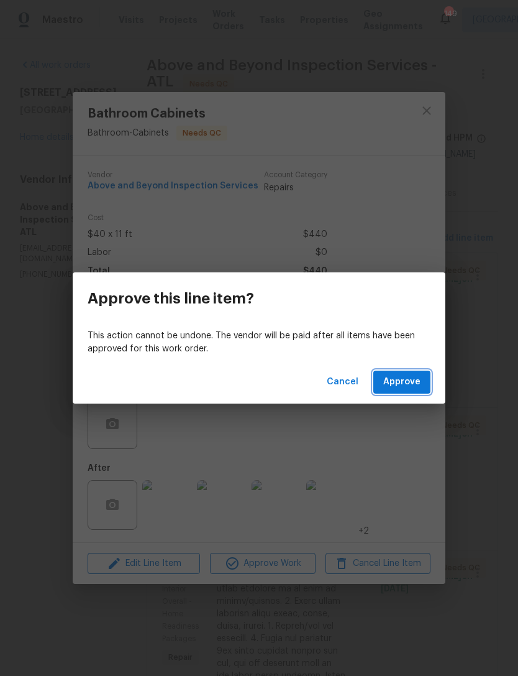
click at [405, 384] on span "Approve" at bounding box center [402, 382] width 37 height 16
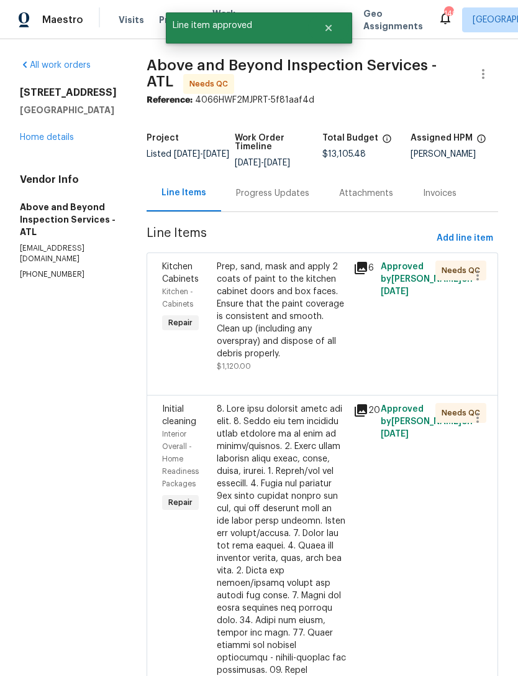
click at [329, 357] on div "Prep, sand, mask and apply 2 coats of paint to the kitchen cabinet doors and bo…" at bounding box center [281, 309] width 129 height 99
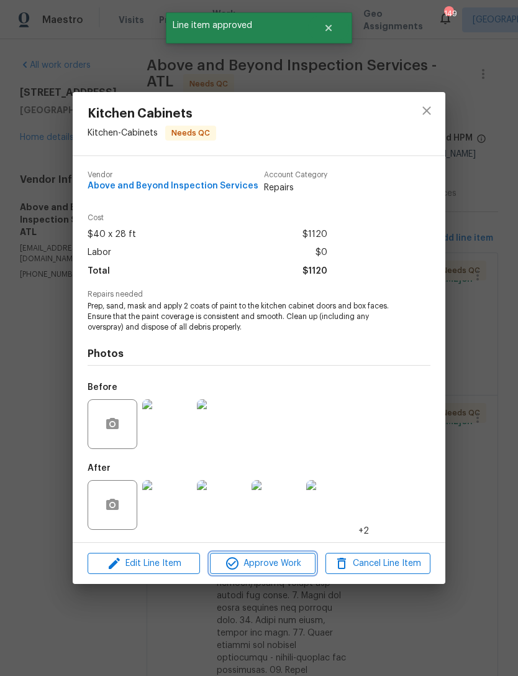
click at [270, 569] on span "Approve Work" at bounding box center [263, 564] width 98 height 16
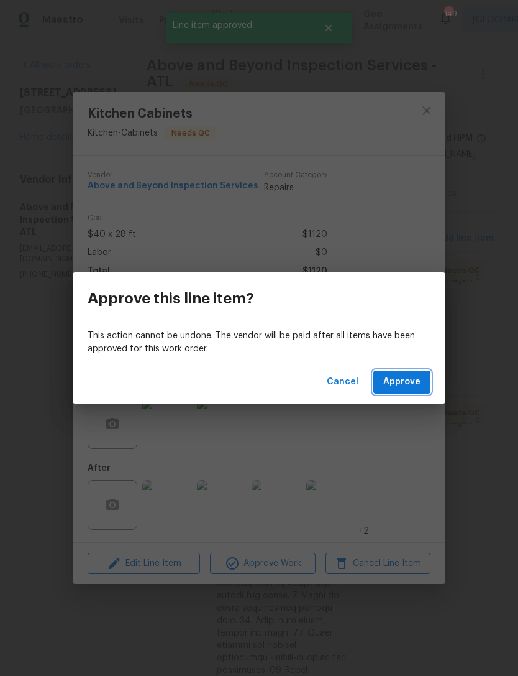
click at [406, 375] on span "Approve" at bounding box center [402, 382] width 37 height 16
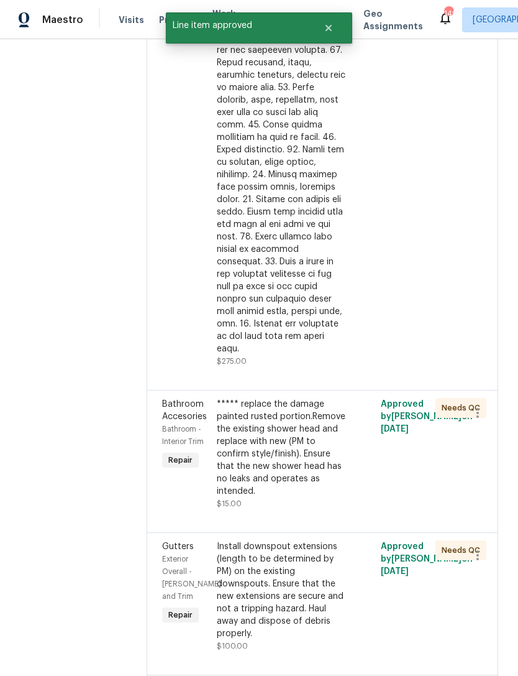
scroll to position [489, 0]
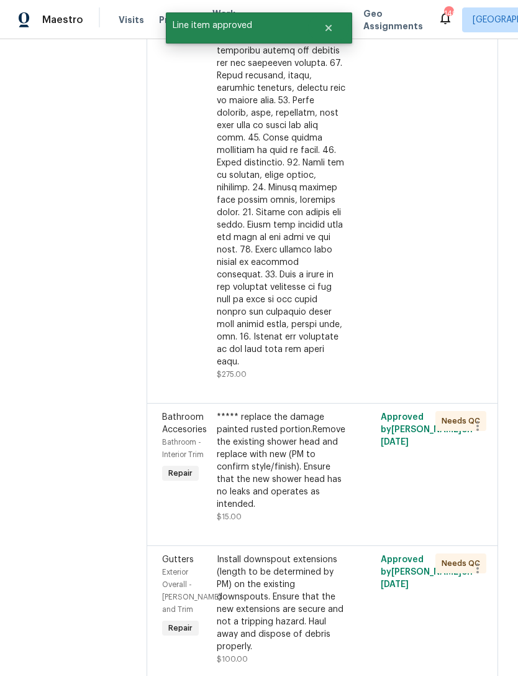
click at [333, 277] on div at bounding box center [281, 69] width 129 height 597
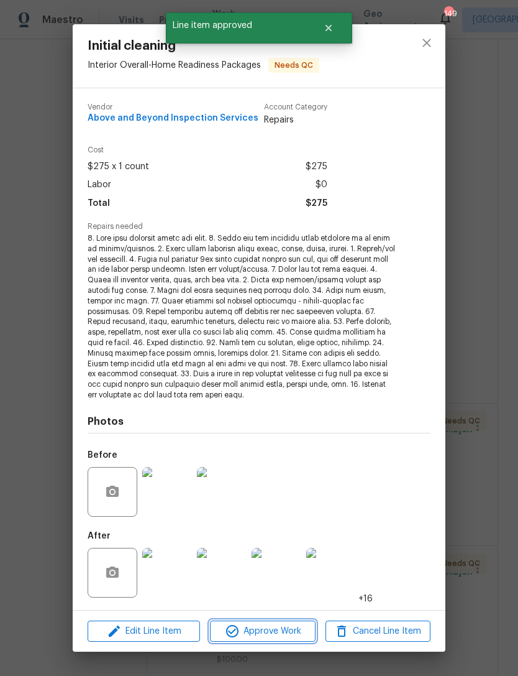
click at [277, 620] on button "Approve Work" at bounding box center [262, 631] width 105 height 22
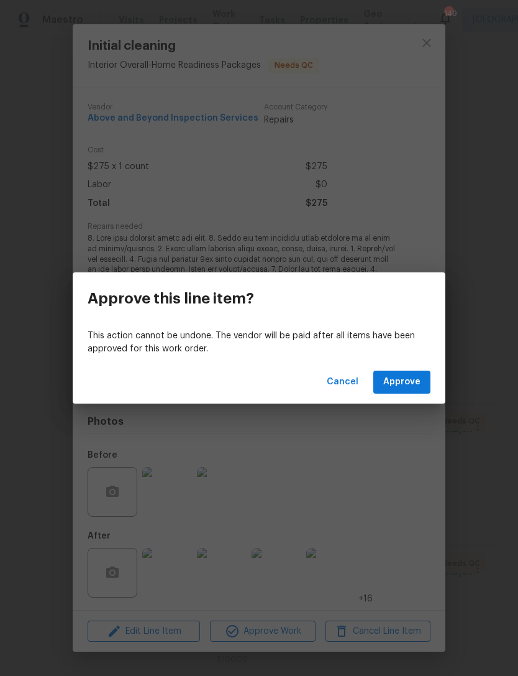
click at [408, 390] on button "Approve" at bounding box center [402, 382] width 57 height 23
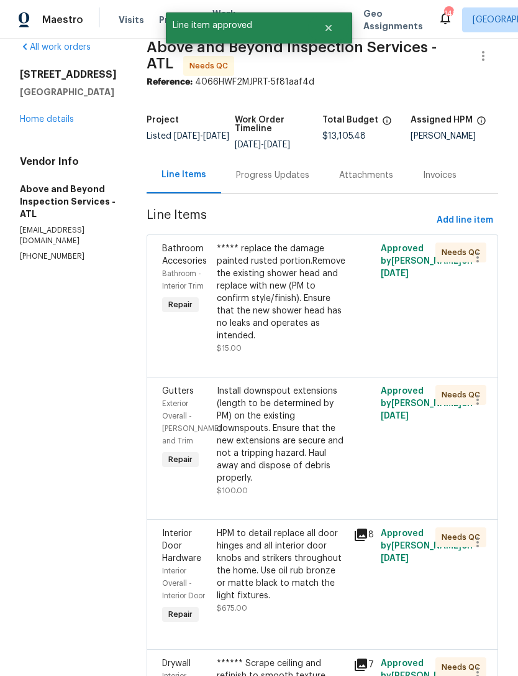
scroll to position [25, 0]
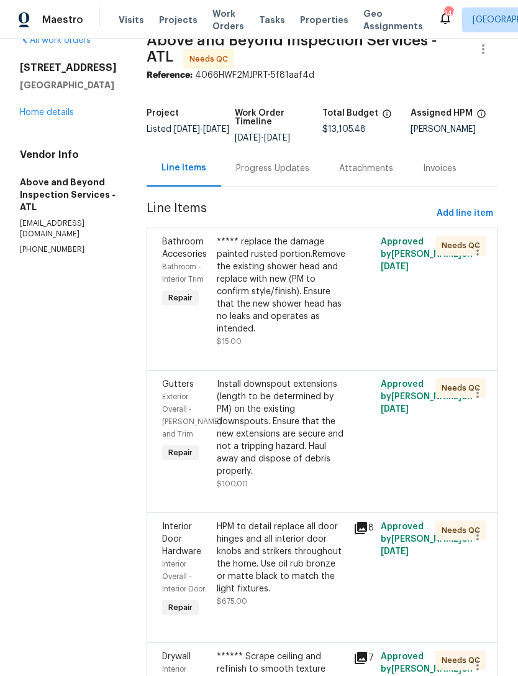
click at [326, 335] on div "***** replace the damage painted rusted portion.Remove the existing shower head…" at bounding box center [281, 285] width 129 height 99
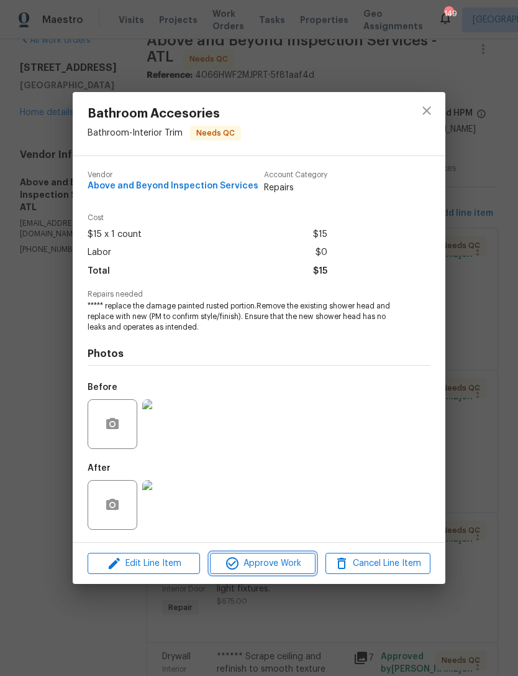
click at [263, 562] on span "Approve Work" at bounding box center [263, 564] width 98 height 16
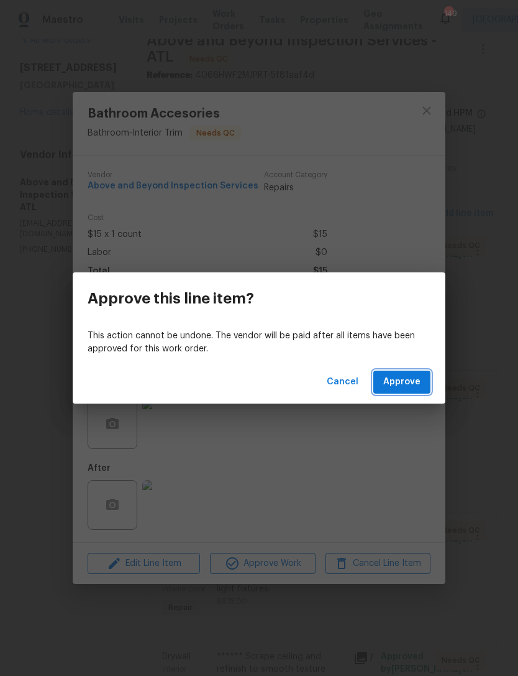
click at [400, 384] on span "Approve" at bounding box center [402, 382] width 37 height 16
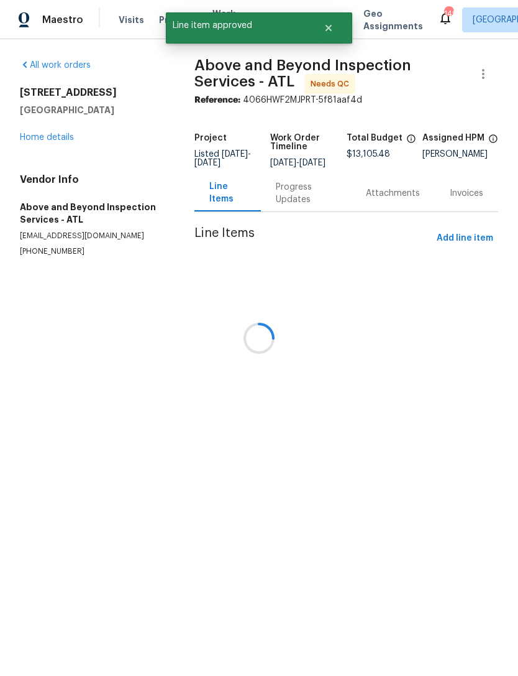
scroll to position [0, 0]
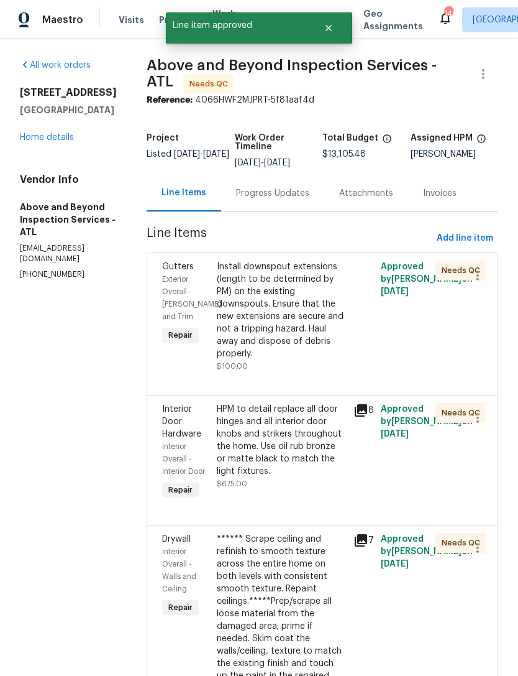
click at [315, 360] on div "Install downspout extensions (length to be determined by PM) on the existing do…" at bounding box center [281, 309] width 129 height 99
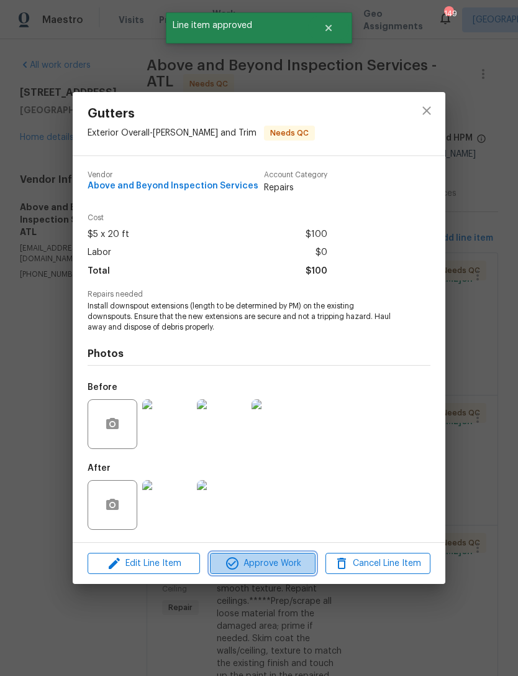
click at [277, 563] on span "Approve Work" at bounding box center [263, 564] width 98 height 16
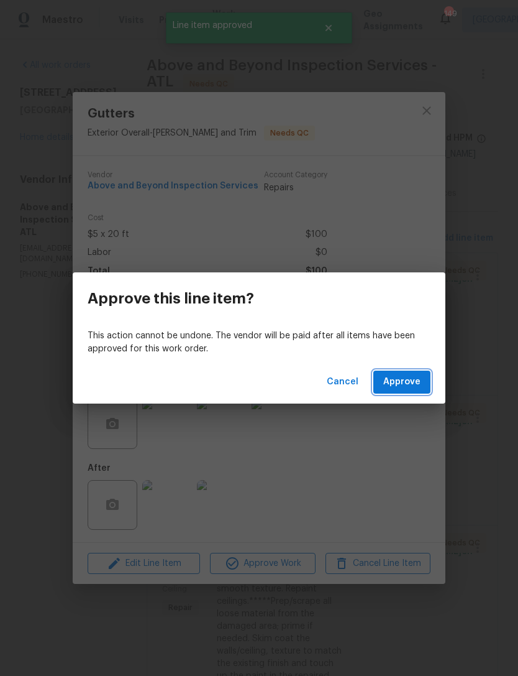
click at [403, 380] on span "Approve" at bounding box center [402, 382] width 37 height 16
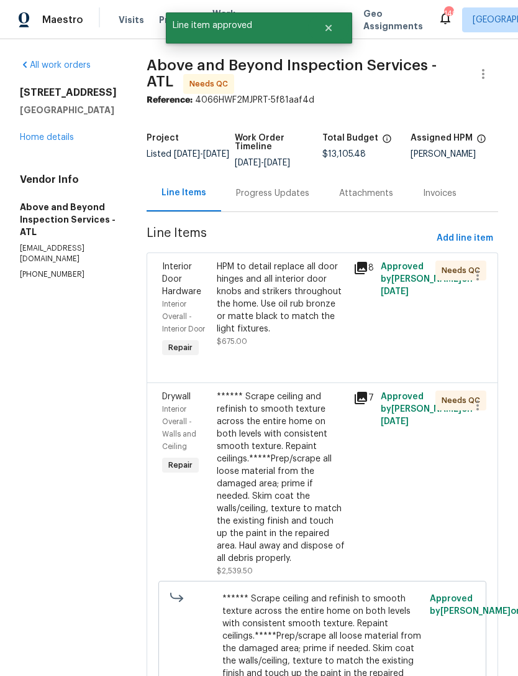
click at [307, 335] on div "HPM to detail replace all door hinges and all interior door knobs and strikers …" at bounding box center [281, 297] width 129 height 75
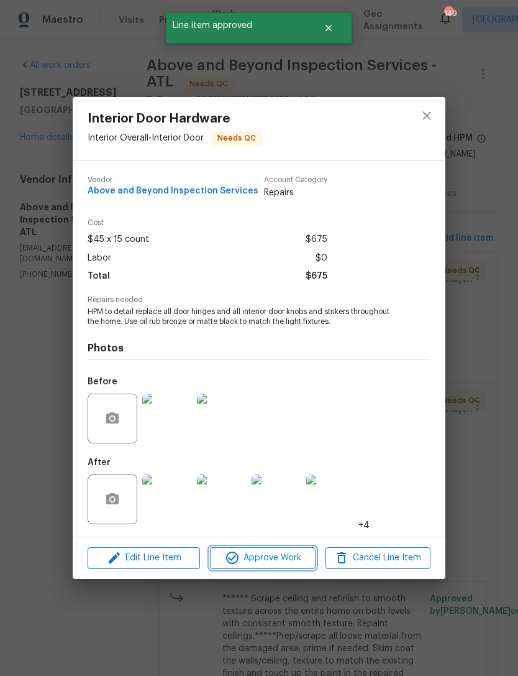
click at [292, 556] on span "Approve Work" at bounding box center [263, 558] width 98 height 16
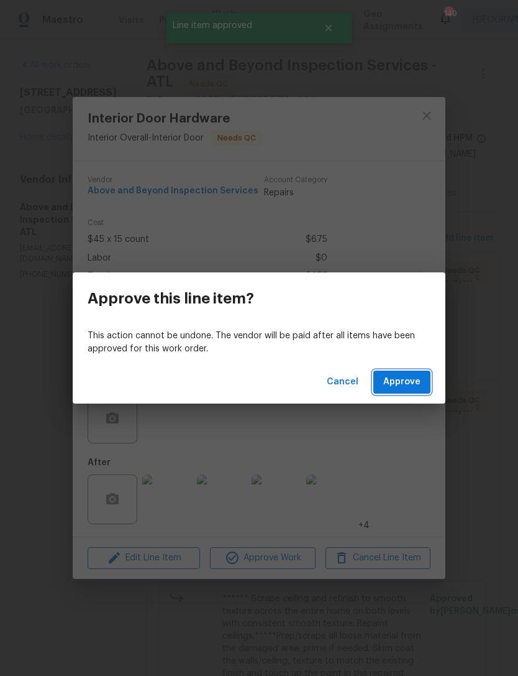
click at [408, 382] on span "Approve" at bounding box center [402, 382] width 37 height 16
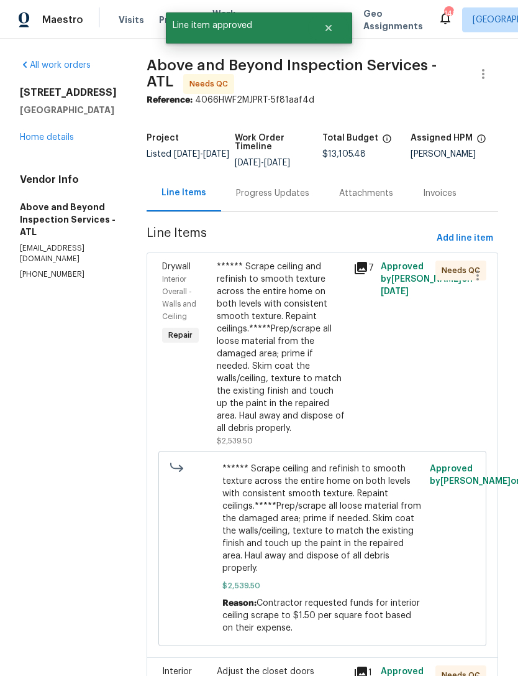
click at [322, 392] on div "****** Scrape ceiling and refinish to smooth texture across the entire home on …" at bounding box center [281, 347] width 129 height 174
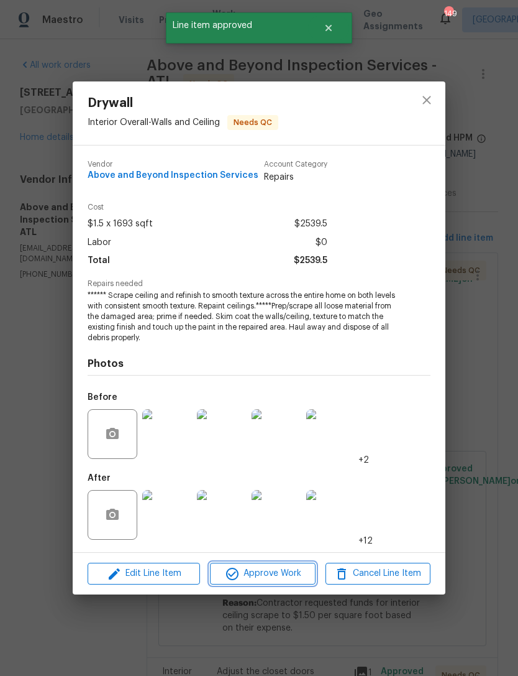
click at [284, 583] on button "Approve Work" at bounding box center [262, 574] width 105 height 22
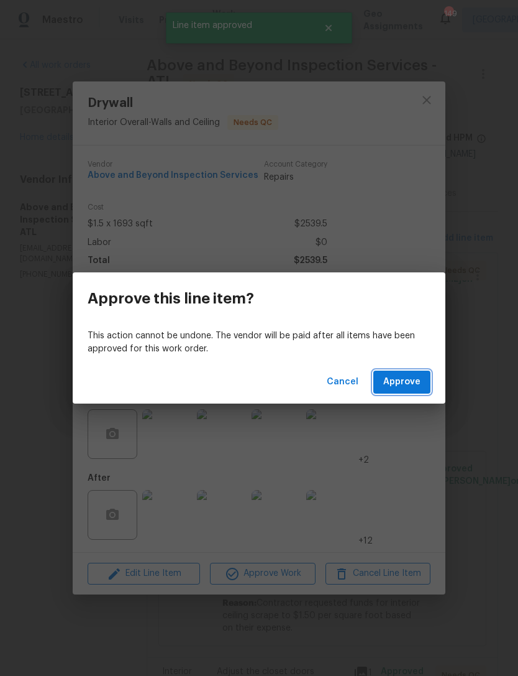
click at [405, 380] on span "Approve" at bounding box center [402, 382] width 37 height 16
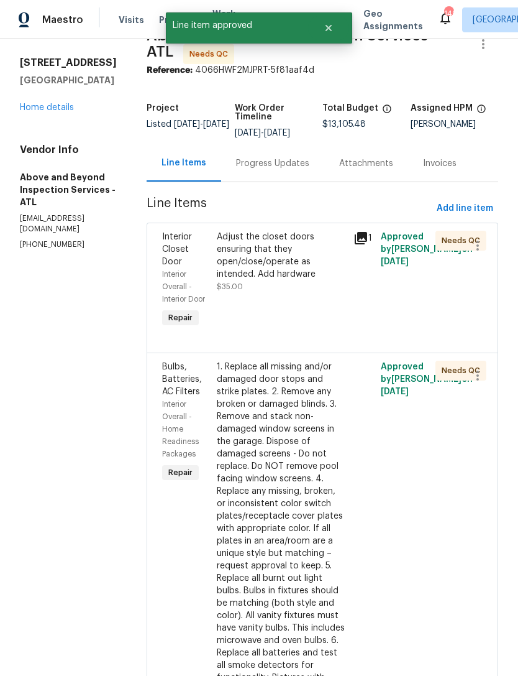
scroll to position [33, 0]
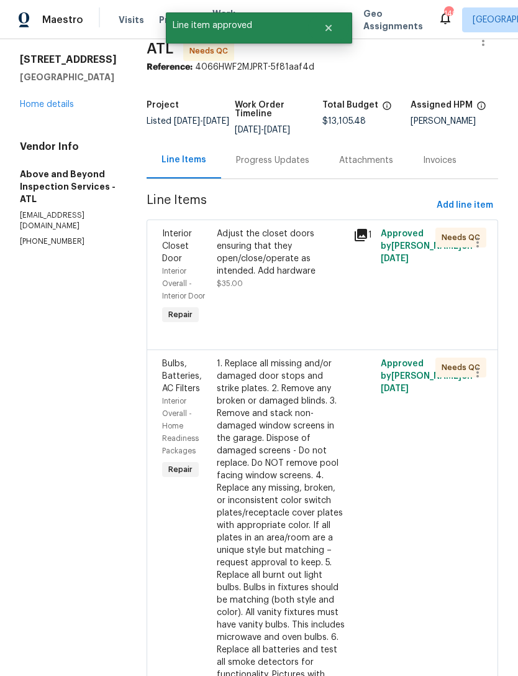
click at [325, 308] on div "Adjust the closet doors ensuring that they open/close/operate as intended. Add …" at bounding box center [281, 277] width 137 height 107
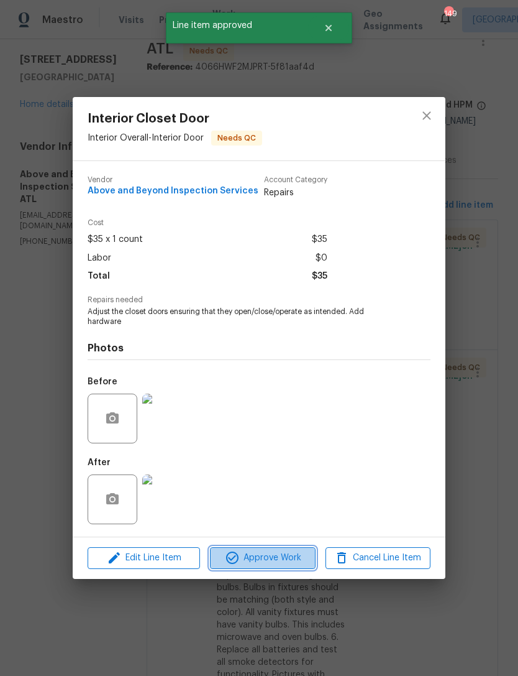
click at [283, 558] on span "Approve Work" at bounding box center [263, 558] width 98 height 16
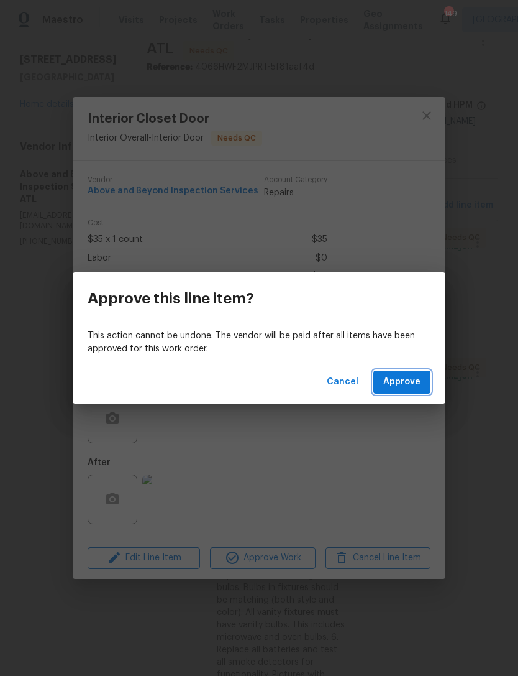
click at [408, 392] on button "Approve" at bounding box center [402, 382] width 57 height 23
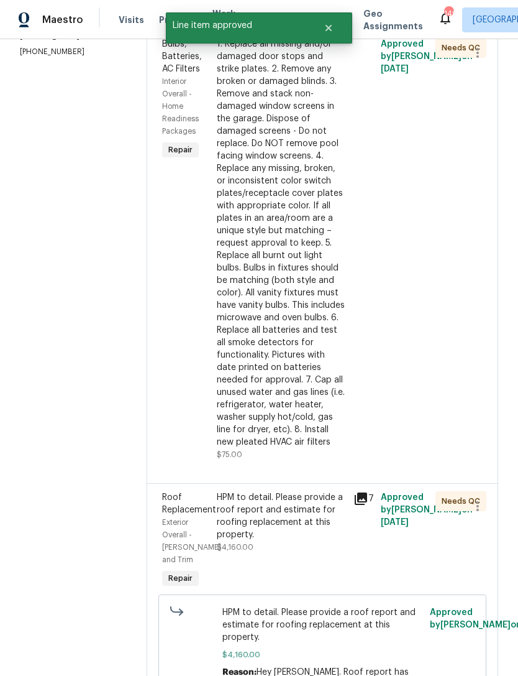
scroll to position [180, 0]
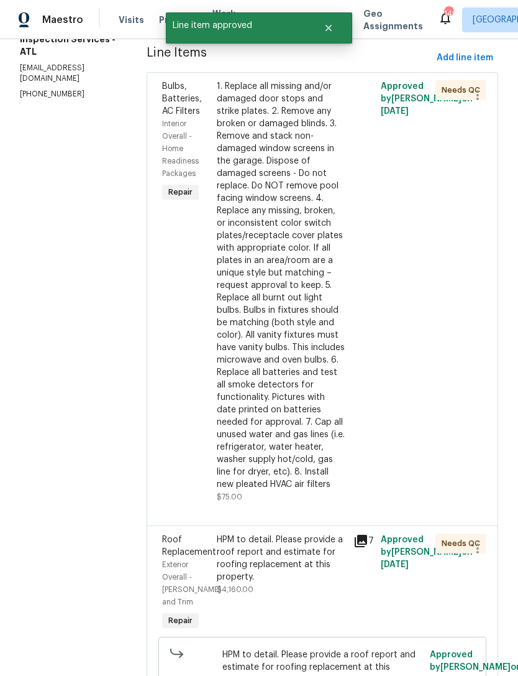
click at [311, 344] on div "1. Replace all missing and/or damaged door stops and strike plates. 2. Remove a…" at bounding box center [281, 285] width 129 height 410
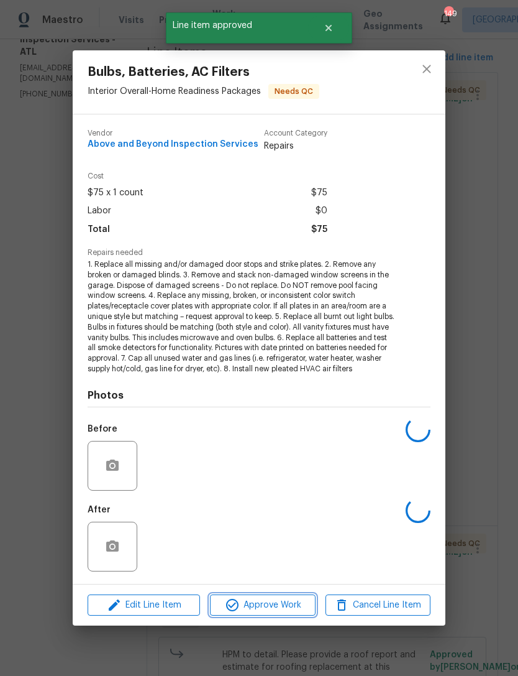
click at [272, 605] on span "Approve Work" at bounding box center [263, 605] width 98 height 16
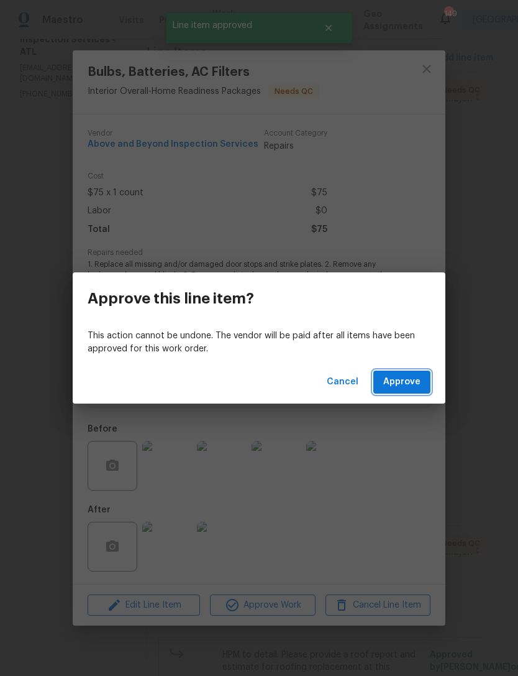
click at [405, 381] on span "Approve" at bounding box center [402, 382] width 37 height 16
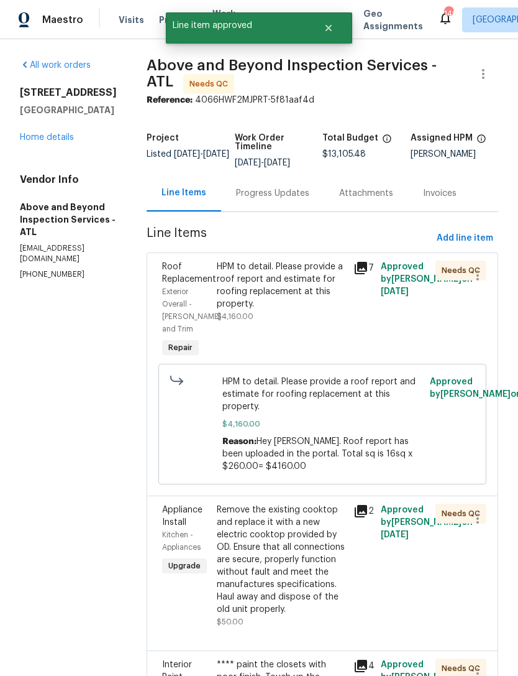
scroll to position [0, 0]
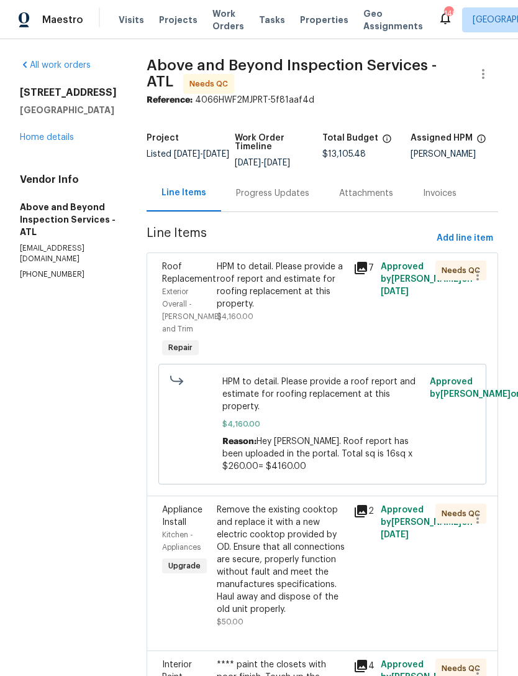
click at [297, 310] on div "HPM to detail. Please provide a roof report and estimate for roofing replacemen…" at bounding box center [281, 285] width 129 height 50
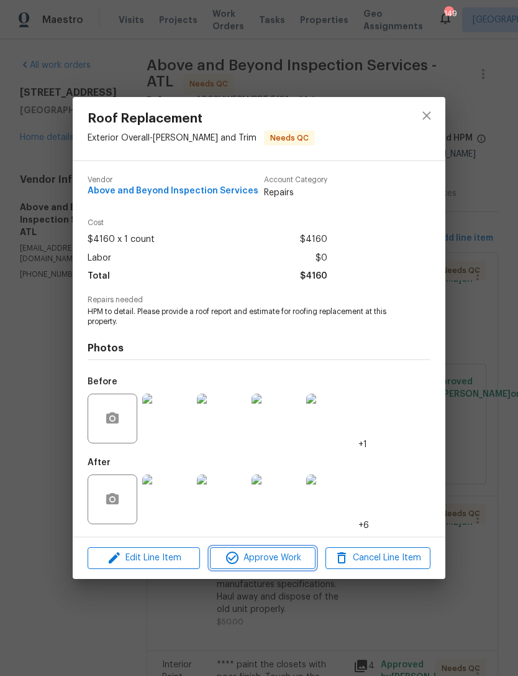
click at [270, 556] on span "Approve Work" at bounding box center [263, 558] width 98 height 16
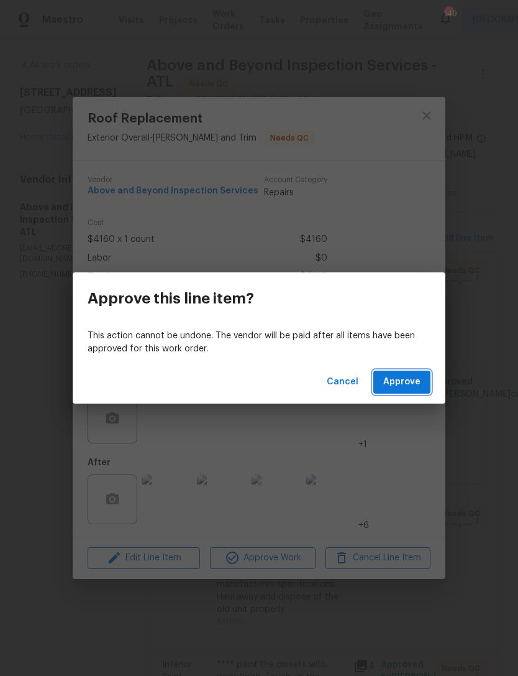
click at [396, 382] on span "Approve" at bounding box center [402, 382] width 37 height 16
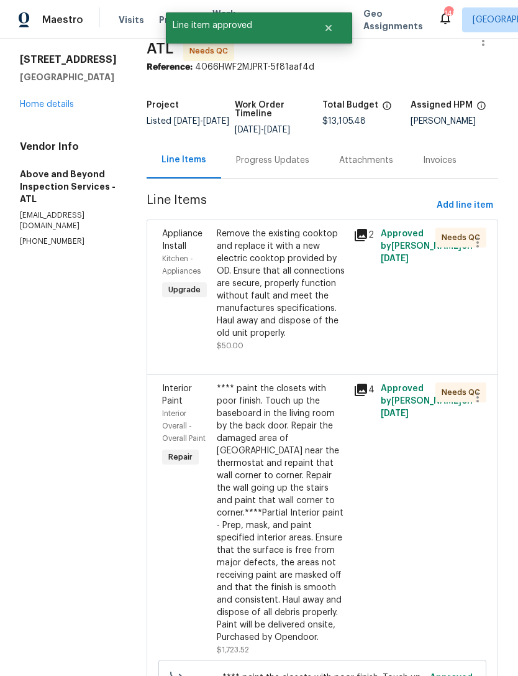
scroll to position [44, 0]
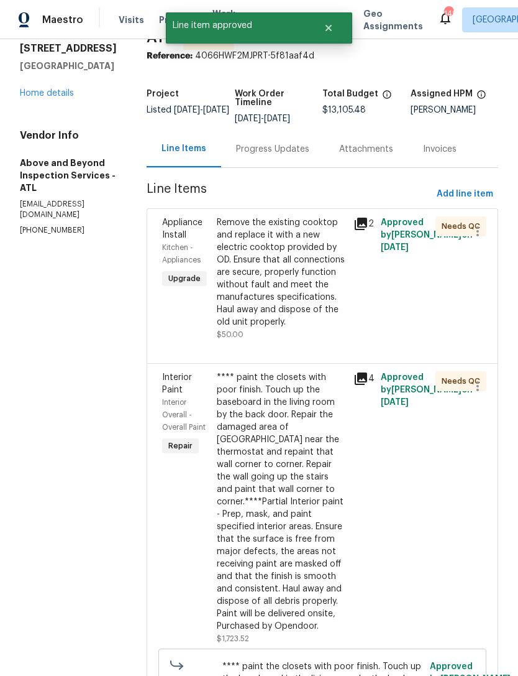
click at [327, 328] on div "Remove the existing cooktop and replace it with a new electric cooktop provided…" at bounding box center [281, 272] width 129 height 112
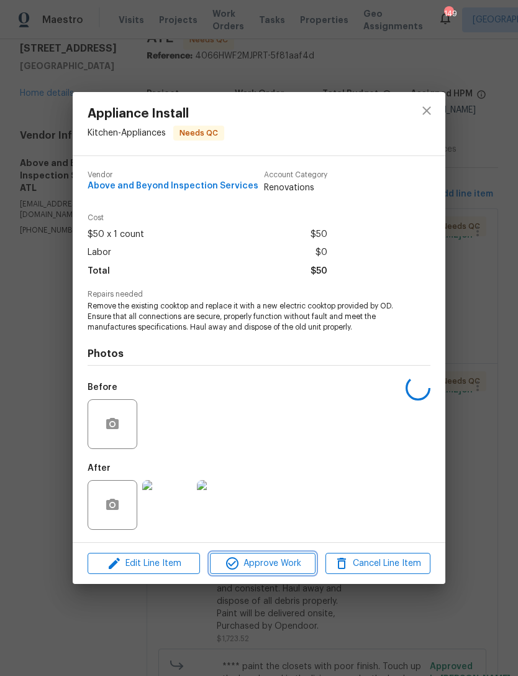
click at [282, 559] on span "Approve Work" at bounding box center [263, 564] width 98 height 16
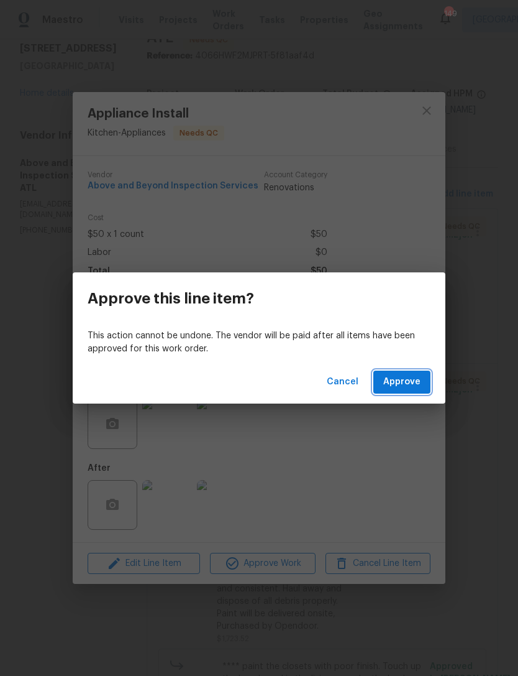
click at [415, 380] on span "Approve" at bounding box center [402, 382] width 37 height 16
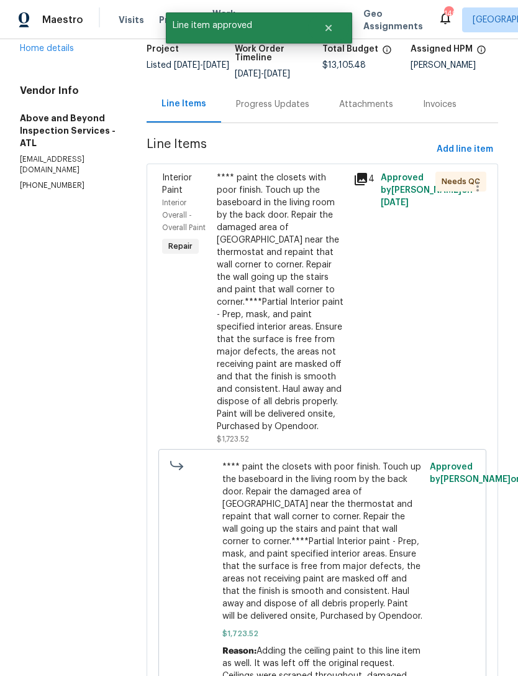
scroll to position [81, 0]
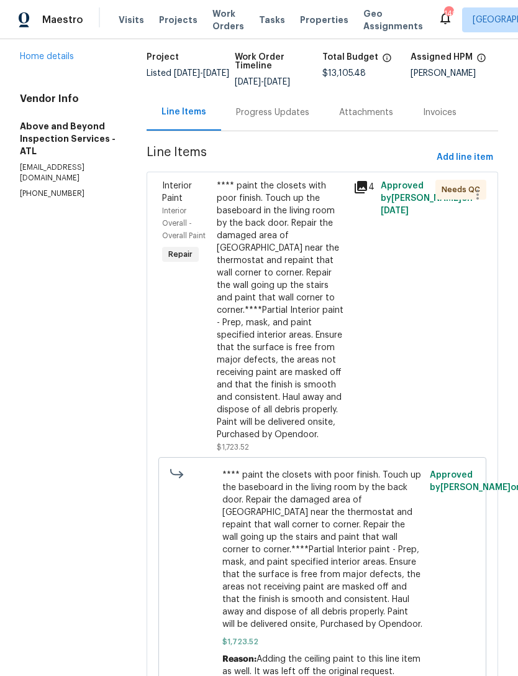
click at [320, 426] on div "**** paint the closets with poor finish. Touch up the baseboard in the living r…" at bounding box center [281, 310] width 129 height 261
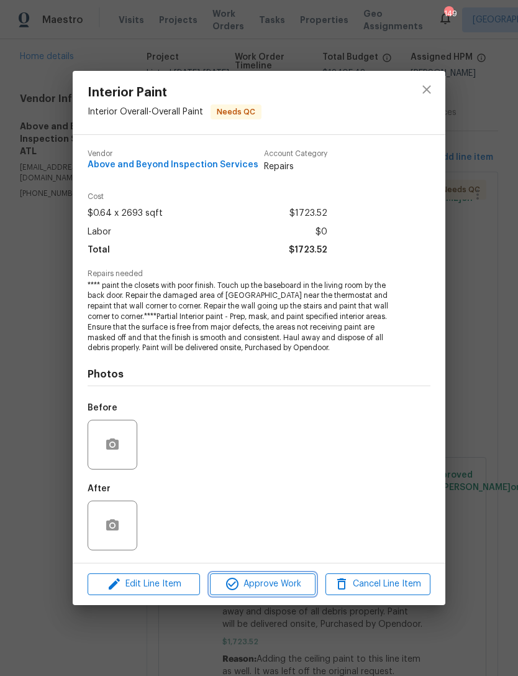
click at [288, 587] on span "Approve Work" at bounding box center [263, 584] width 98 height 16
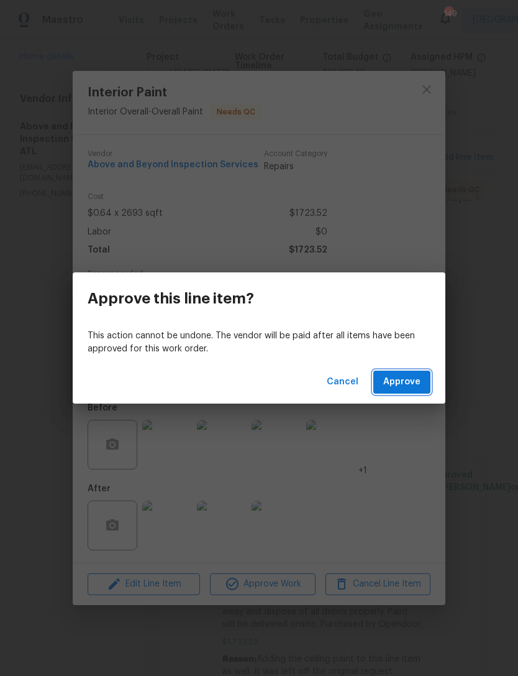
click at [407, 392] on button "Approve" at bounding box center [402, 382] width 57 height 23
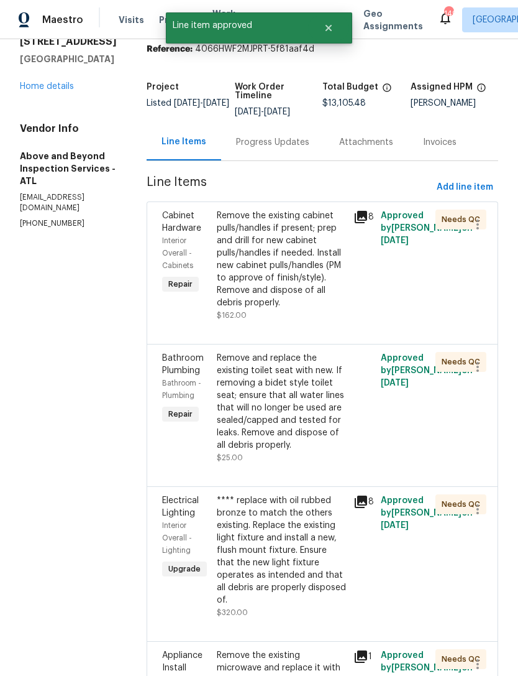
scroll to position [94, 0]
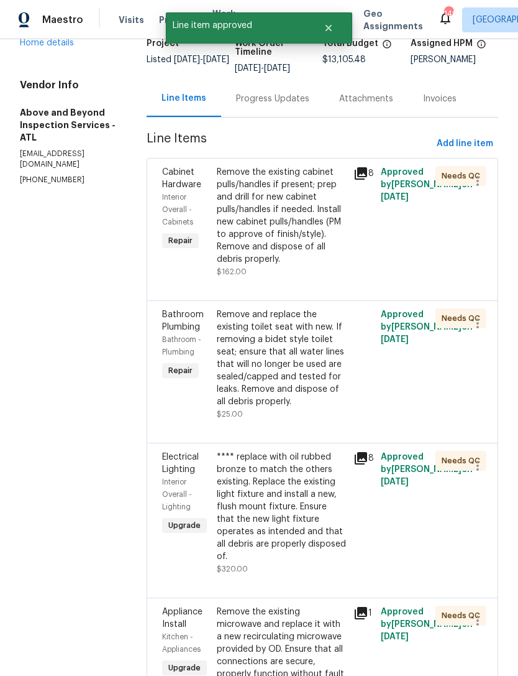
click at [346, 265] on div "Remove the existing cabinet pulls/handles if present; prep and drill for new ca…" at bounding box center [281, 215] width 129 height 99
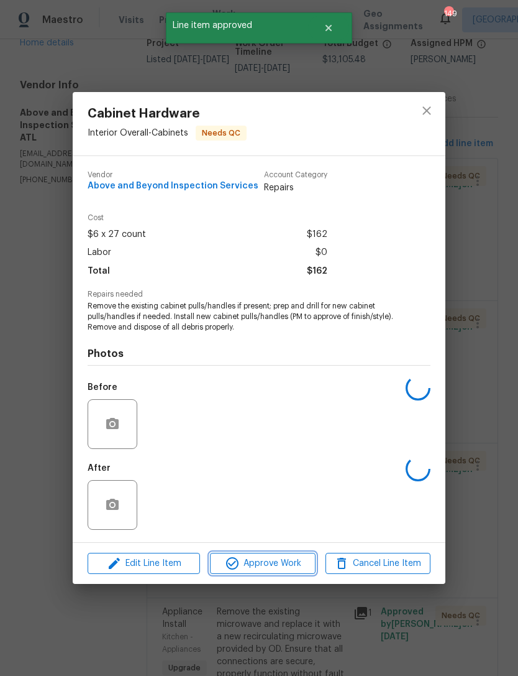
click at [284, 570] on span "Approve Work" at bounding box center [263, 564] width 98 height 16
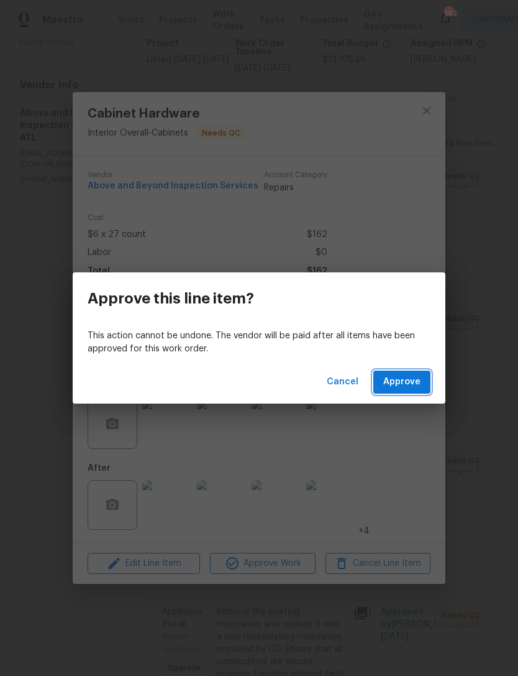
click at [410, 379] on span "Approve" at bounding box center [402, 382] width 37 height 16
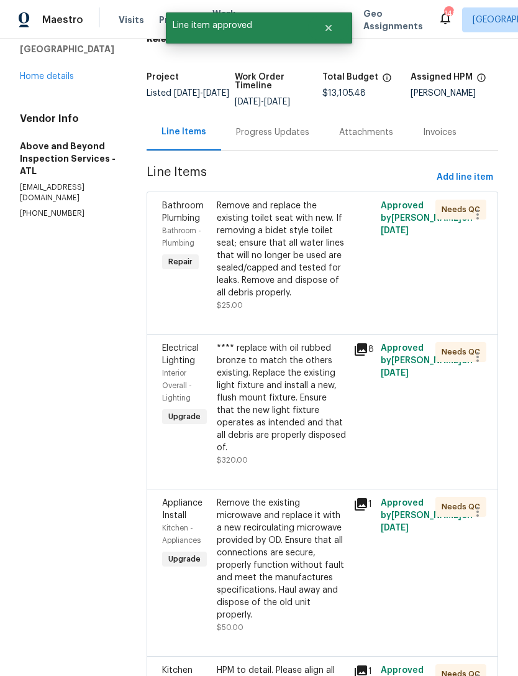
scroll to position [71, 0]
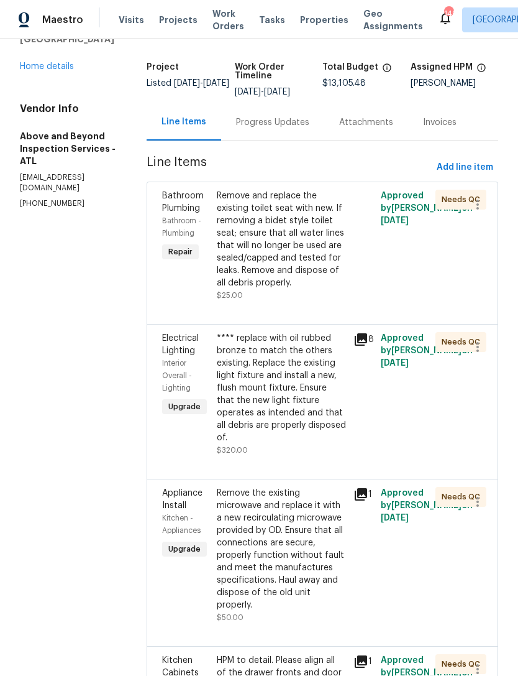
click at [338, 289] on div "Remove and replace the existing toilet seat with new. If removing a bidet style…" at bounding box center [281, 239] width 129 height 99
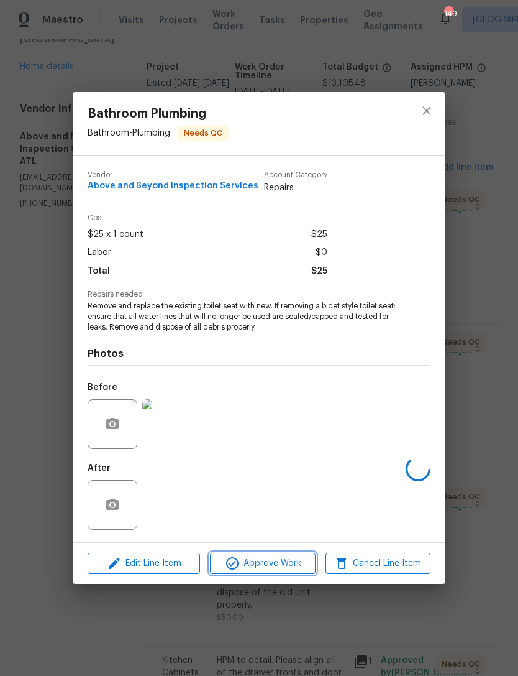
click at [267, 574] on button "Approve Work" at bounding box center [262, 564] width 105 height 22
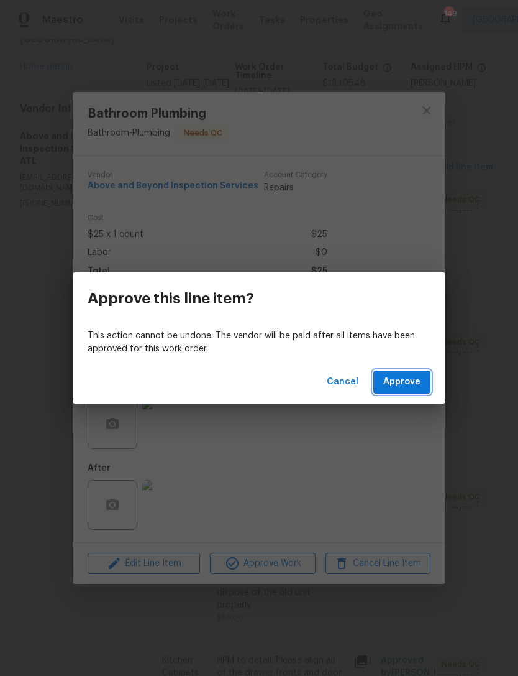
click at [413, 392] on button "Approve" at bounding box center [402, 382] width 57 height 23
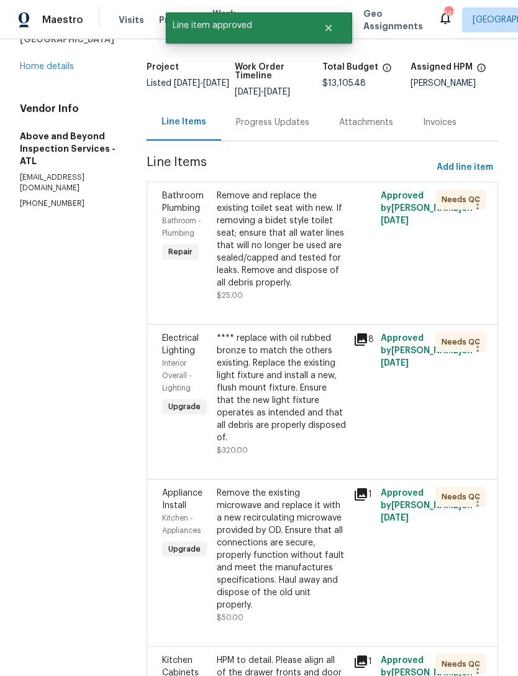
scroll to position [0, 0]
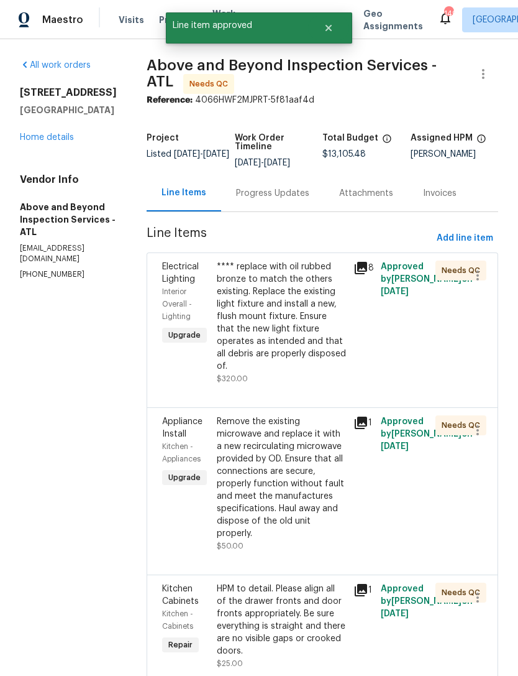
click at [322, 372] on div "**** replace with oil rubbed bronze to match the others existing. Replace the e…" at bounding box center [281, 316] width 129 height 112
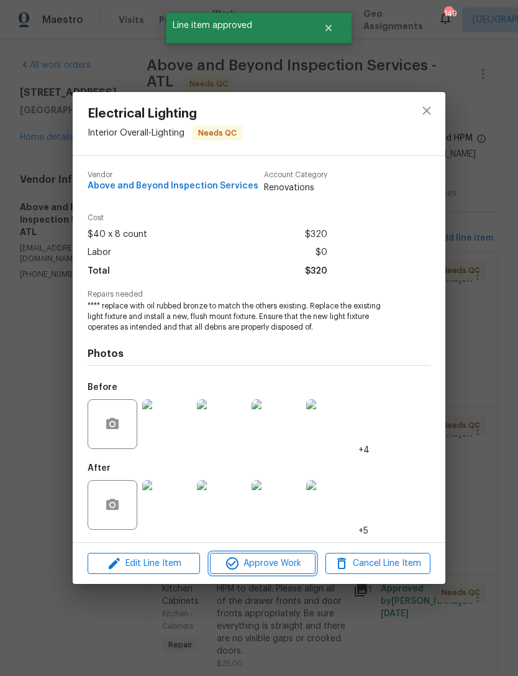
click at [289, 567] on span "Approve Work" at bounding box center [263, 564] width 98 height 16
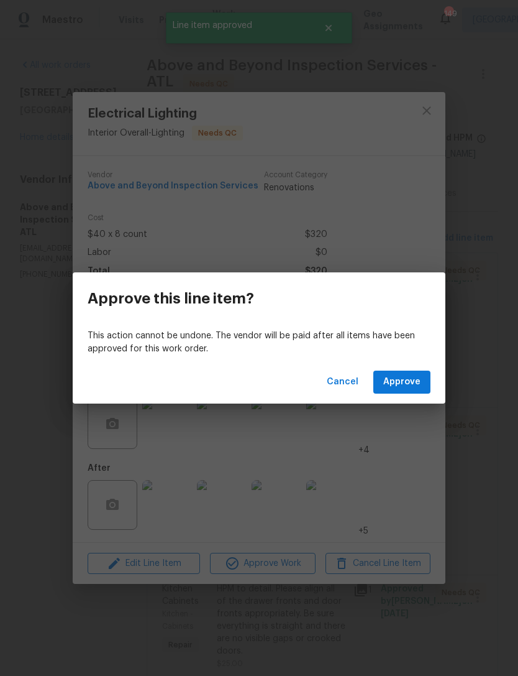
click at [408, 384] on span "Approve" at bounding box center [402, 382] width 37 height 16
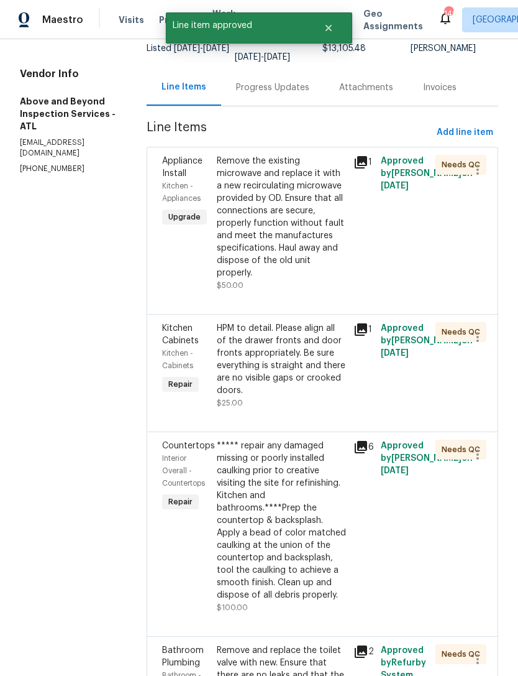
scroll to position [106, 0]
click at [327, 279] on div "Remove the existing microwave and replace it with a new recirculating microwave…" at bounding box center [281, 216] width 129 height 124
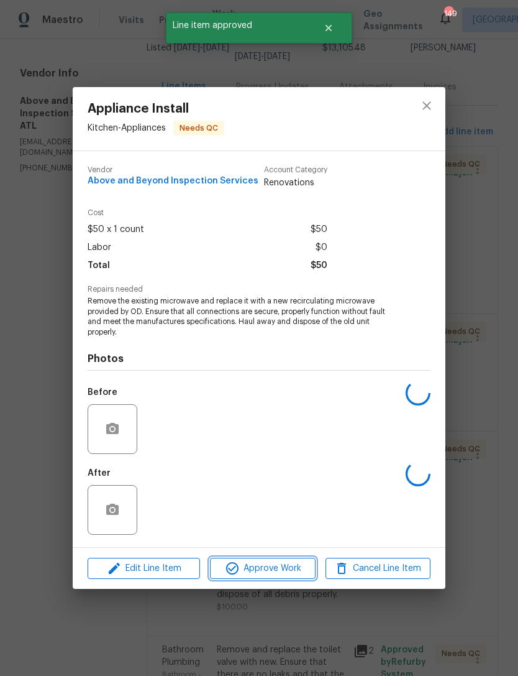
click at [280, 573] on span "Approve Work" at bounding box center [263, 569] width 98 height 16
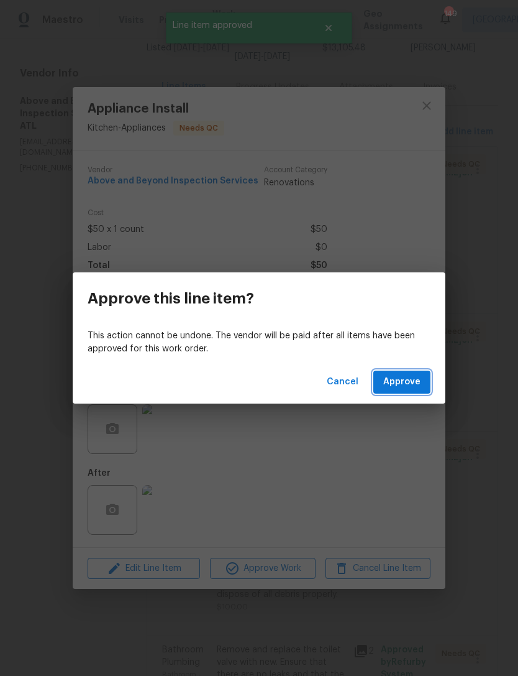
click at [415, 379] on span "Approve" at bounding box center [402, 382] width 37 height 16
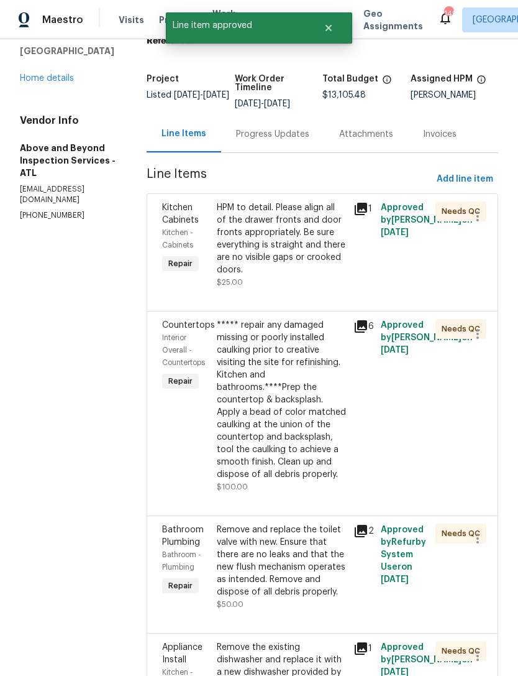
scroll to position [73, 0]
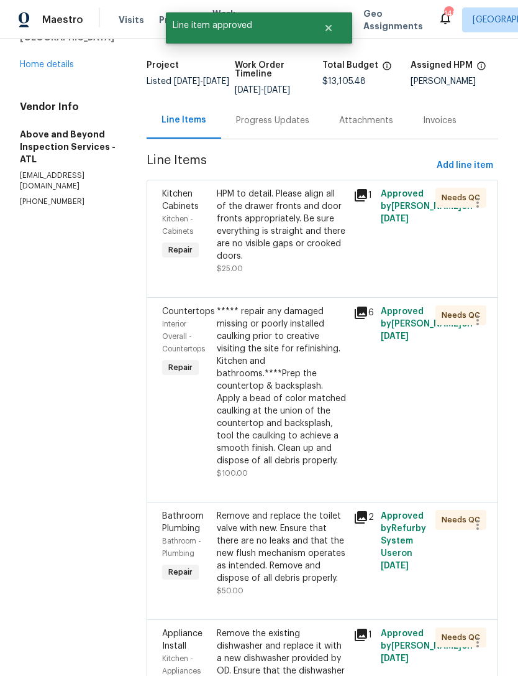
click at [337, 262] on div "HPM to detail. Please align all of the drawer fronts and door fronts appropriat…" at bounding box center [281, 225] width 129 height 75
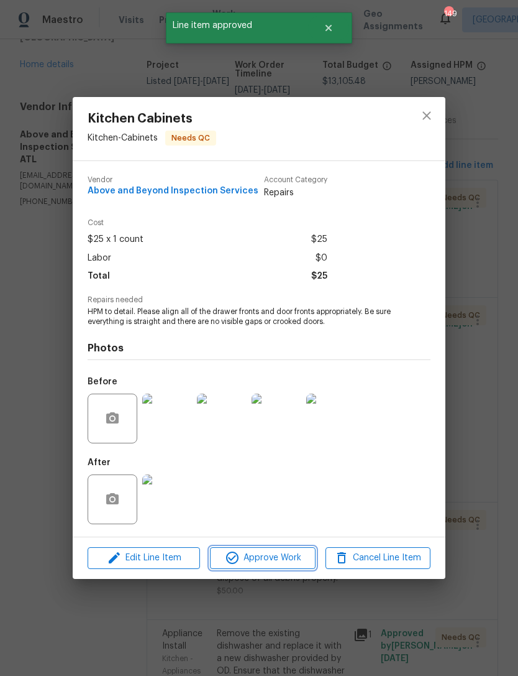
click at [270, 553] on span "Approve Work" at bounding box center [263, 558] width 98 height 16
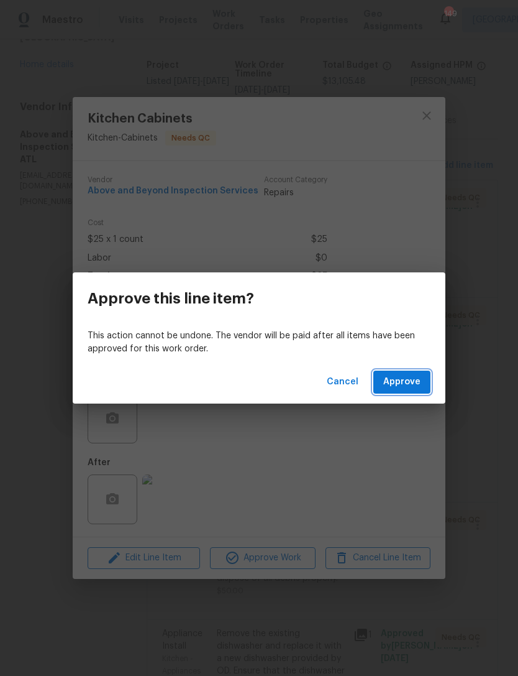
click at [403, 390] on button "Approve" at bounding box center [402, 382] width 57 height 23
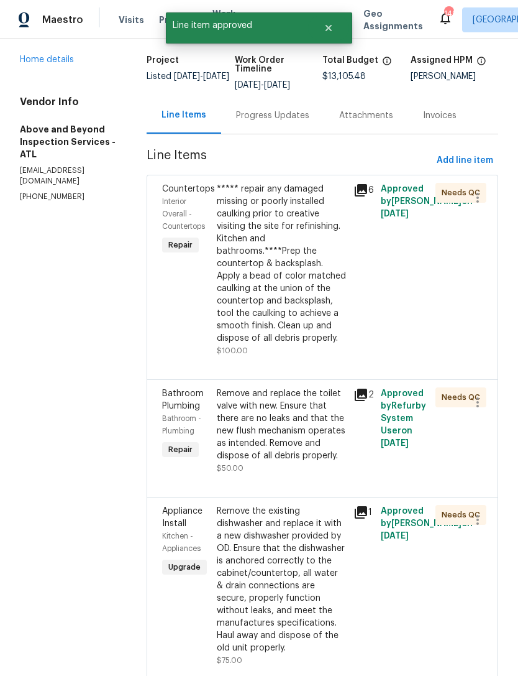
scroll to position [80, 0]
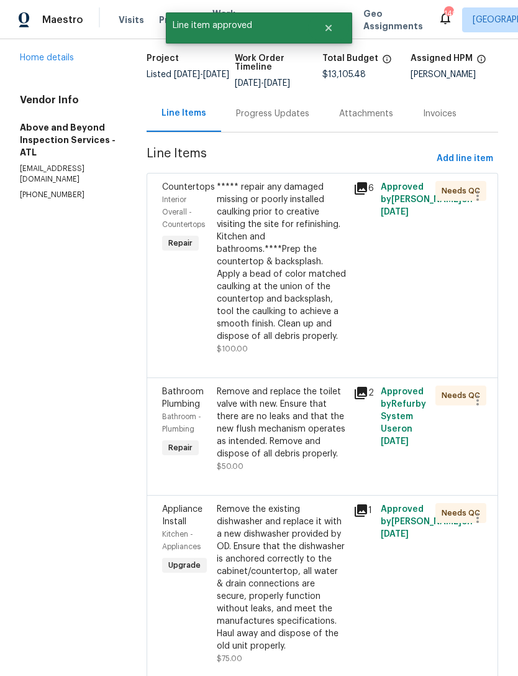
click at [326, 308] on div "***** repair any damaged missing or poorly installed caulking prior to creative…" at bounding box center [281, 262] width 129 height 162
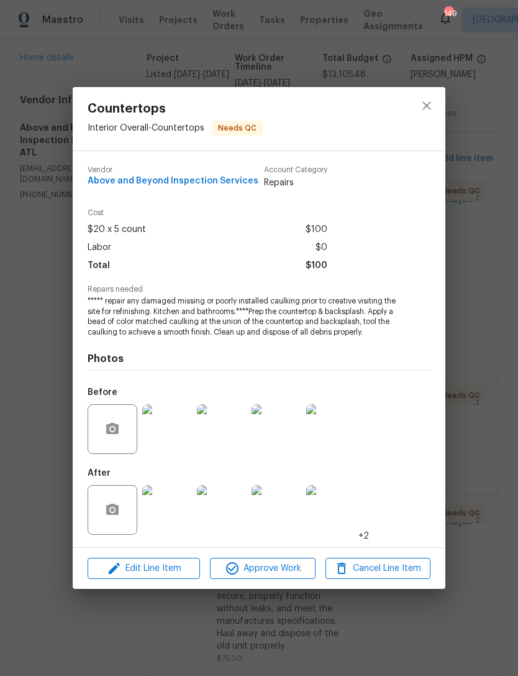
click at [272, 571] on span "Approve Work" at bounding box center [263, 569] width 98 height 16
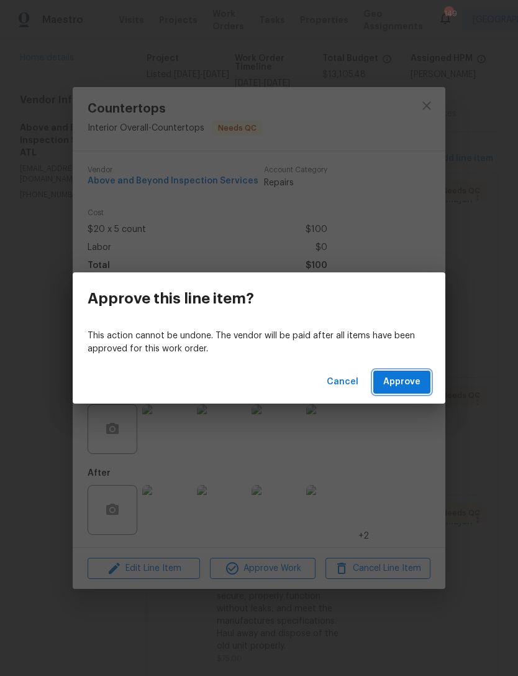
click at [402, 392] on button "Approve" at bounding box center [402, 382] width 57 height 23
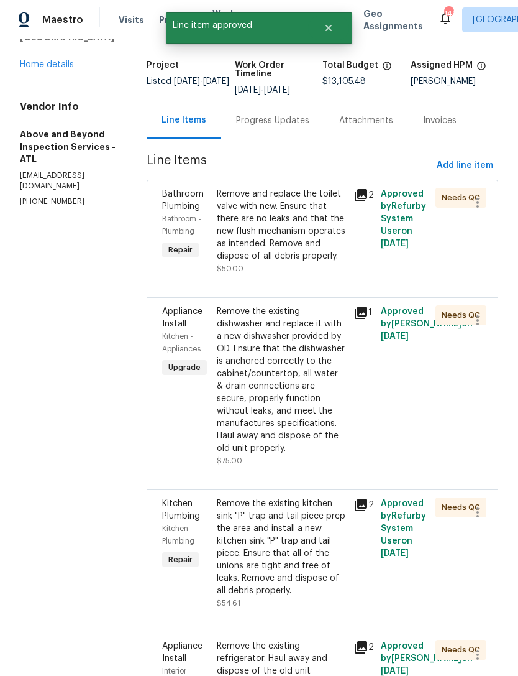
scroll to position [75, 0]
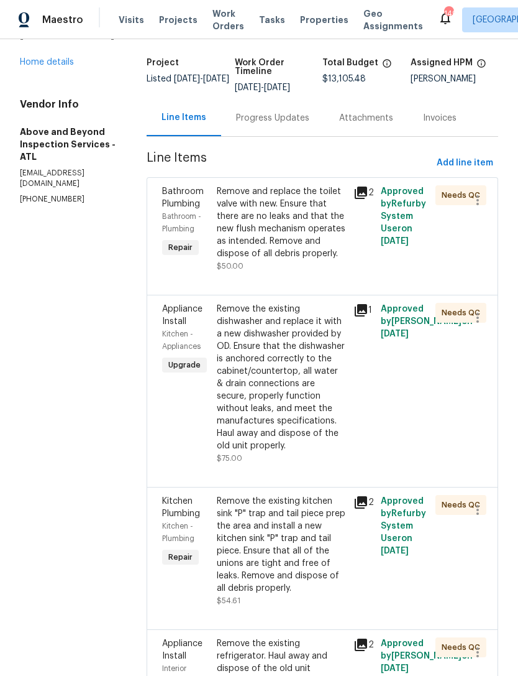
click at [316, 260] on div "Remove and replace the toilet valve with new. Ensure that there are no leaks an…" at bounding box center [281, 222] width 129 height 75
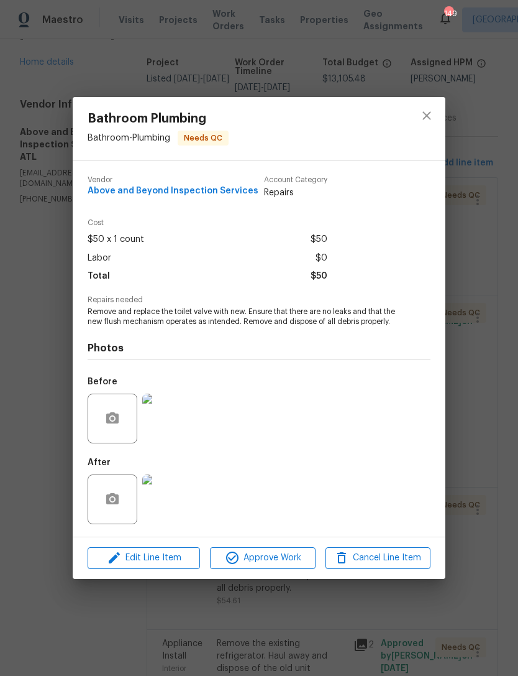
click at [477, 375] on div "Bathroom Plumbing Bathroom - Plumbing Needs QC Vendor Above and Beyond Inspecti…" at bounding box center [259, 338] width 518 height 676
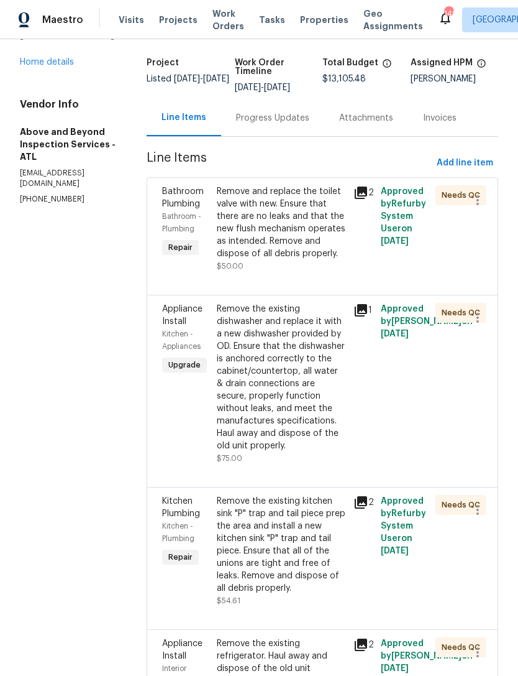
click at [315, 260] on div "Remove and replace the toilet valve with new. Ensure that there are no leaks an…" at bounding box center [281, 222] width 129 height 75
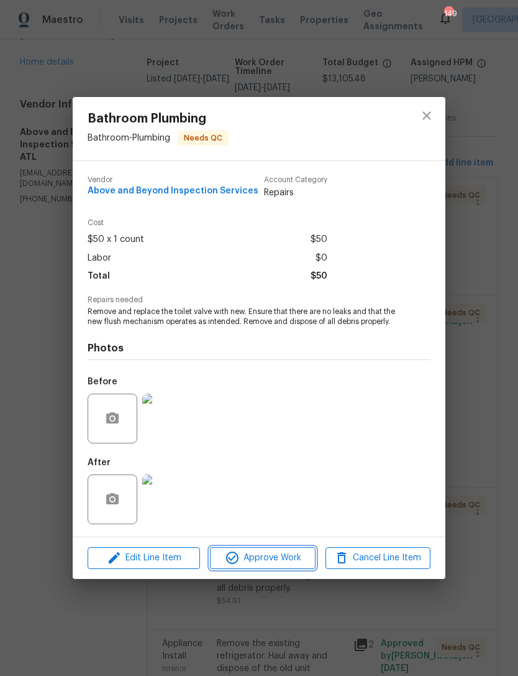
click at [259, 564] on span "Approve Work" at bounding box center [263, 558] width 98 height 16
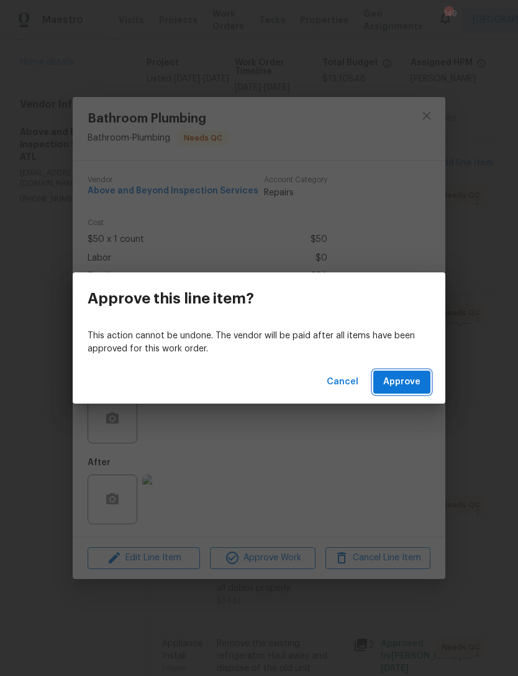
click at [430, 374] on button "Approve" at bounding box center [402, 382] width 57 height 23
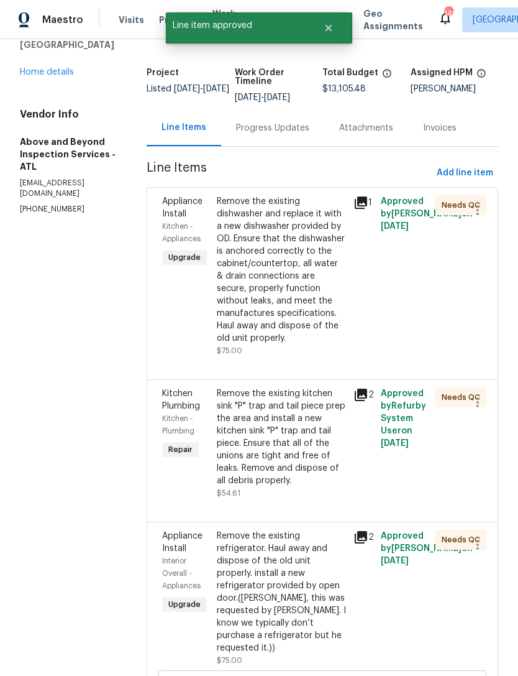
scroll to position [81, 0]
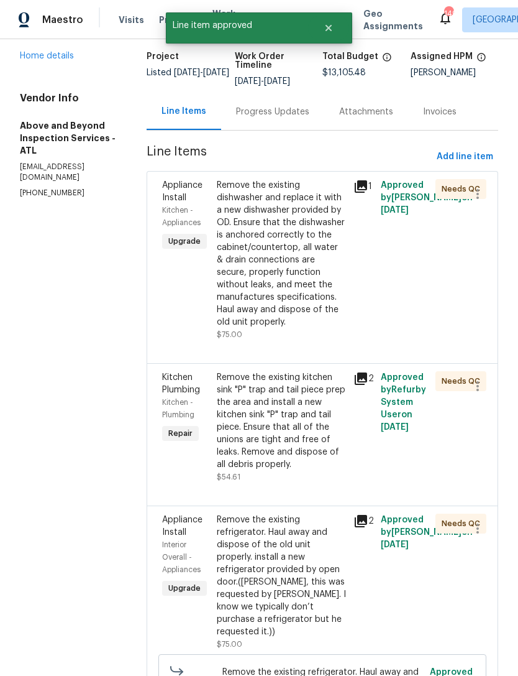
click at [315, 328] on div "Remove the existing dishwasher and replace it with a new dishwasher provided by…" at bounding box center [281, 253] width 129 height 149
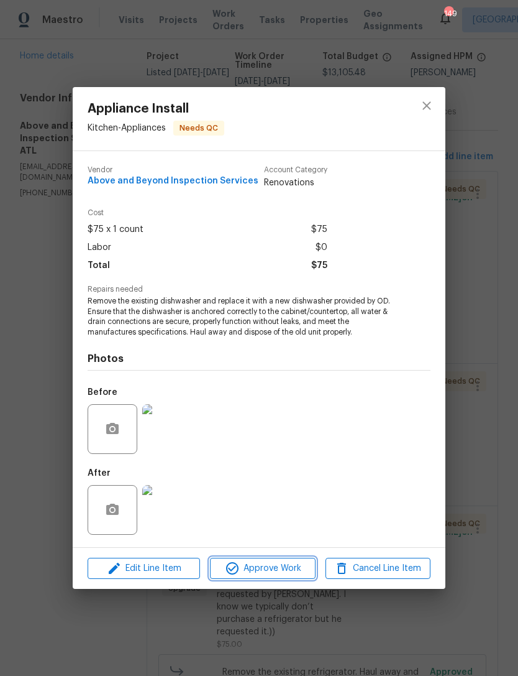
click at [281, 573] on span "Approve Work" at bounding box center [263, 569] width 98 height 16
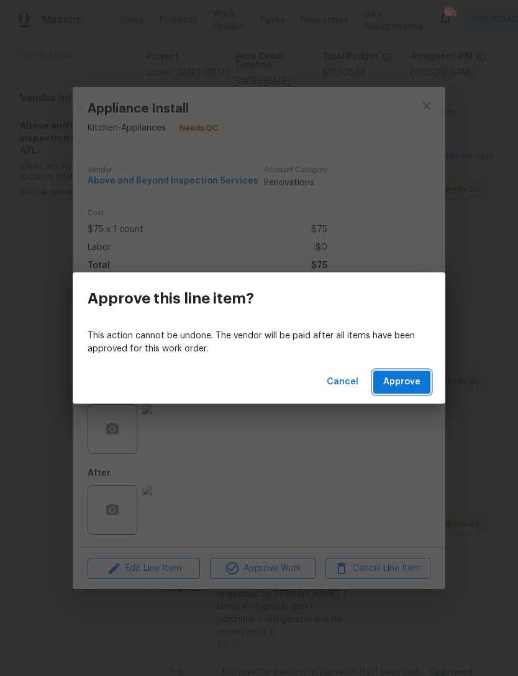
click at [428, 384] on button "Approve" at bounding box center [402, 382] width 57 height 23
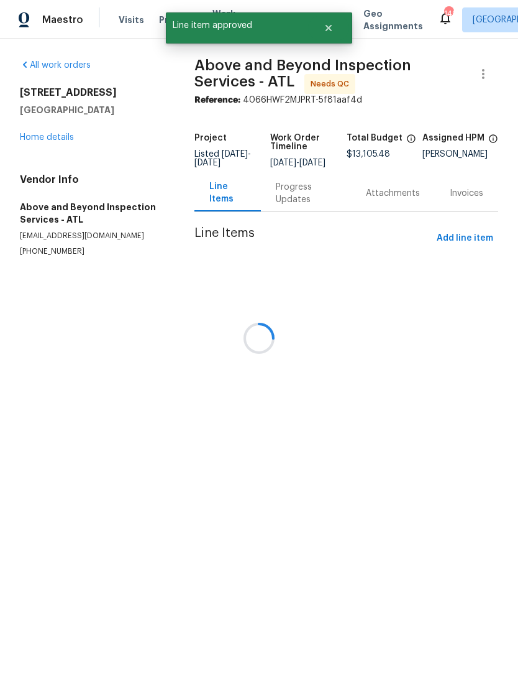
scroll to position [0, 0]
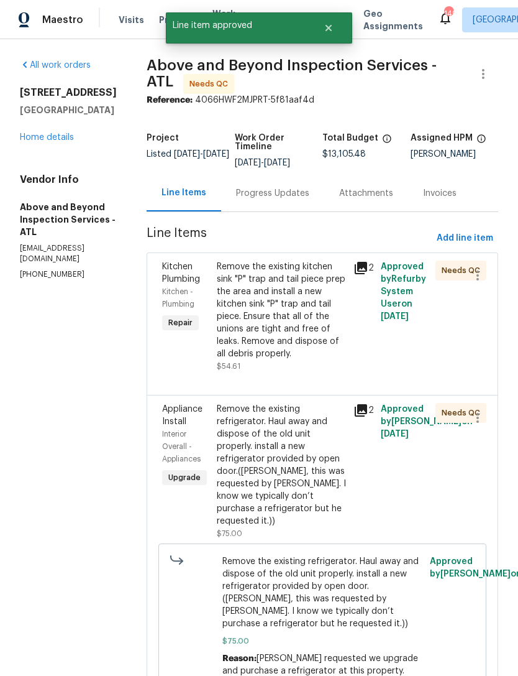
click at [346, 354] on div "Remove the existing kitchen sink "P" trap and tail piece prep the area and inst…" at bounding box center [281, 309] width 129 height 99
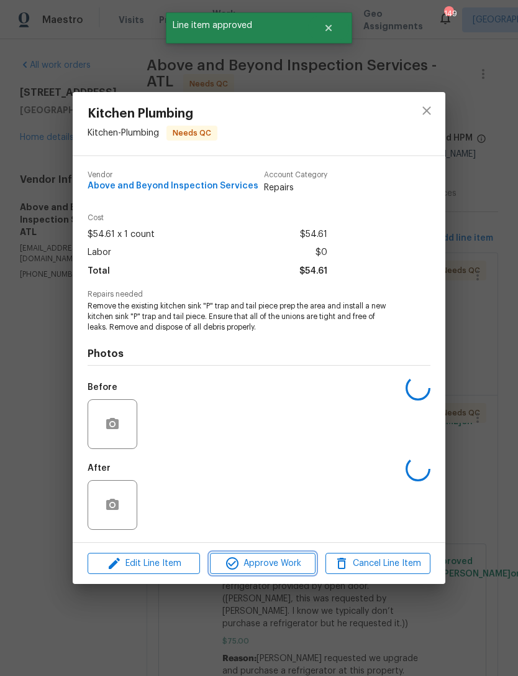
click at [285, 565] on span "Approve Work" at bounding box center [263, 564] width 98 height 16
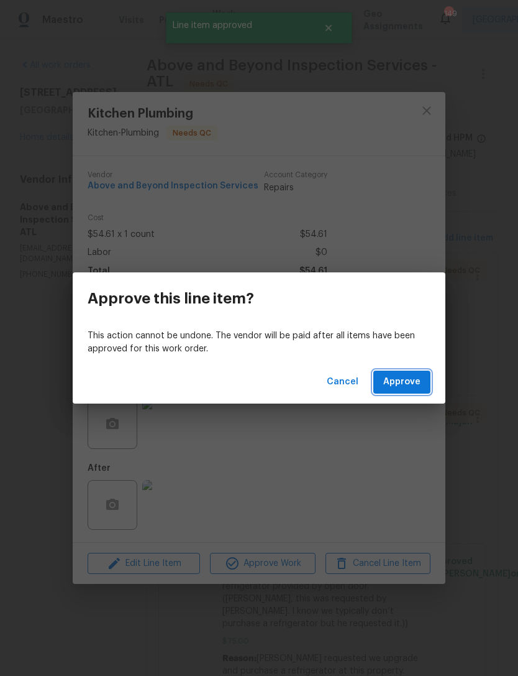
click at [418, 389] on span "Approve" at bounding box center [402, 382] width 37 height 16
